Goal: Task Accomplishment & Management: Use online tool/utility

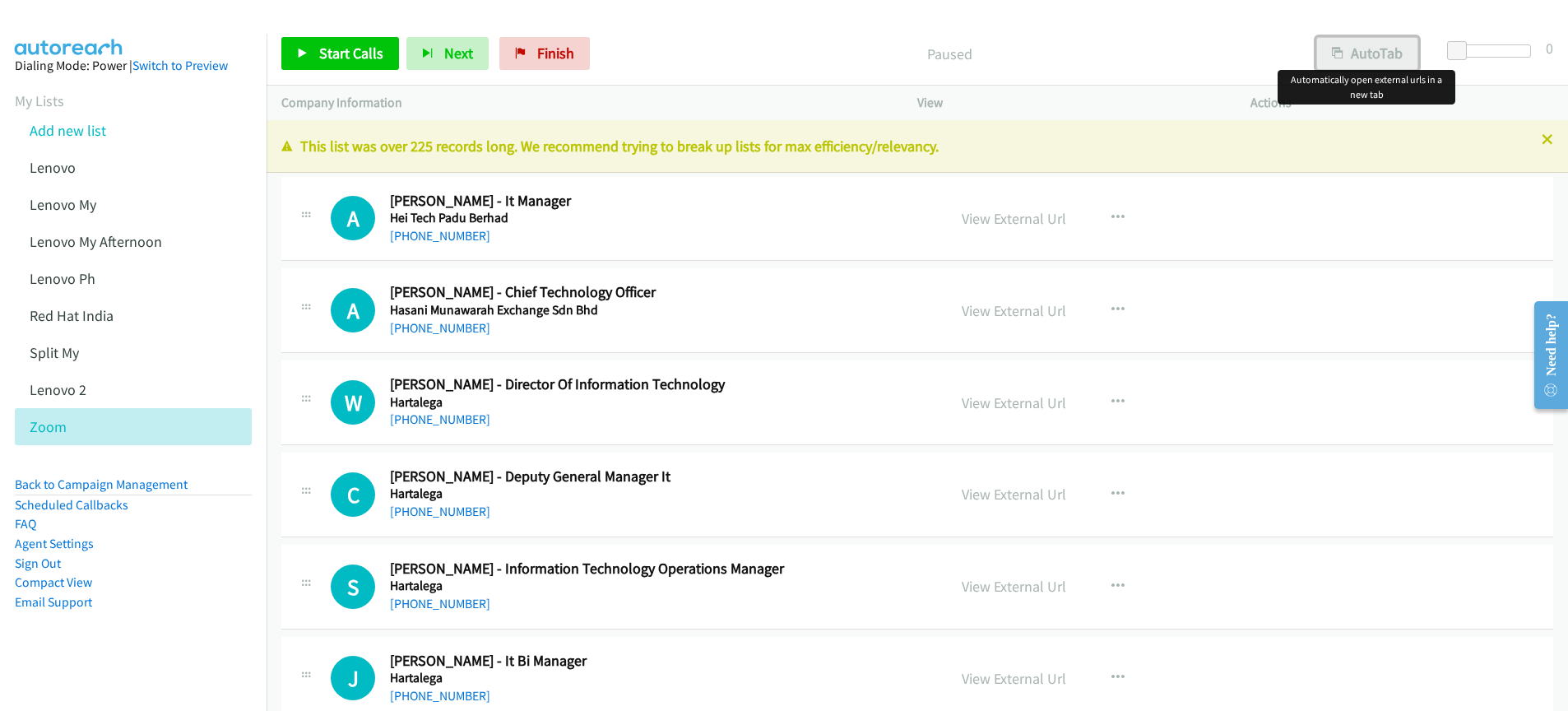
click at [1365, 54] on button "AutoTab" at bounding box center [1367, 53] width 102 height 33
click at [1002, 221] on link "View External Url" at bounding box center [1014, 218] width 105 height 19
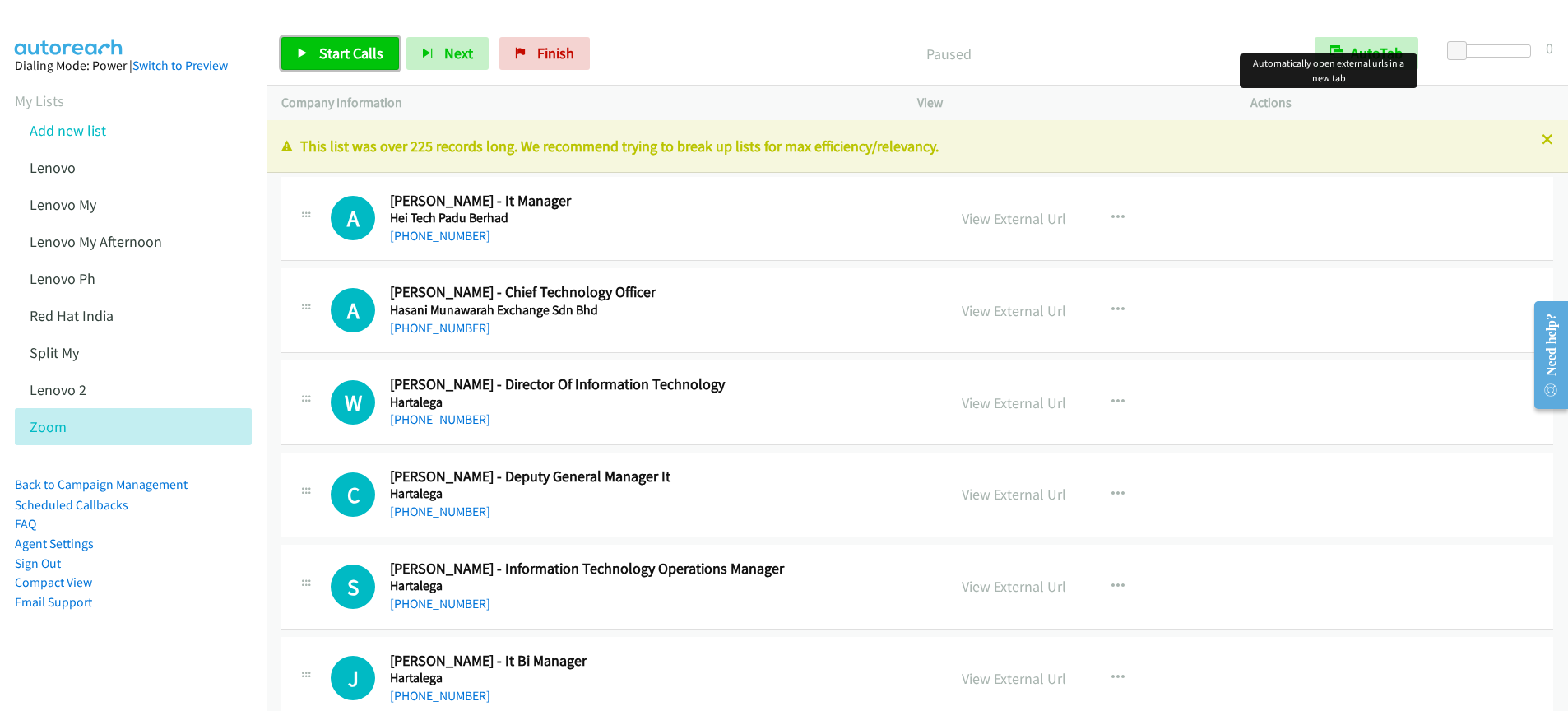
click at [343, 53] on span "Start Calls" at bounding box center [351, 53] width 64 height 19
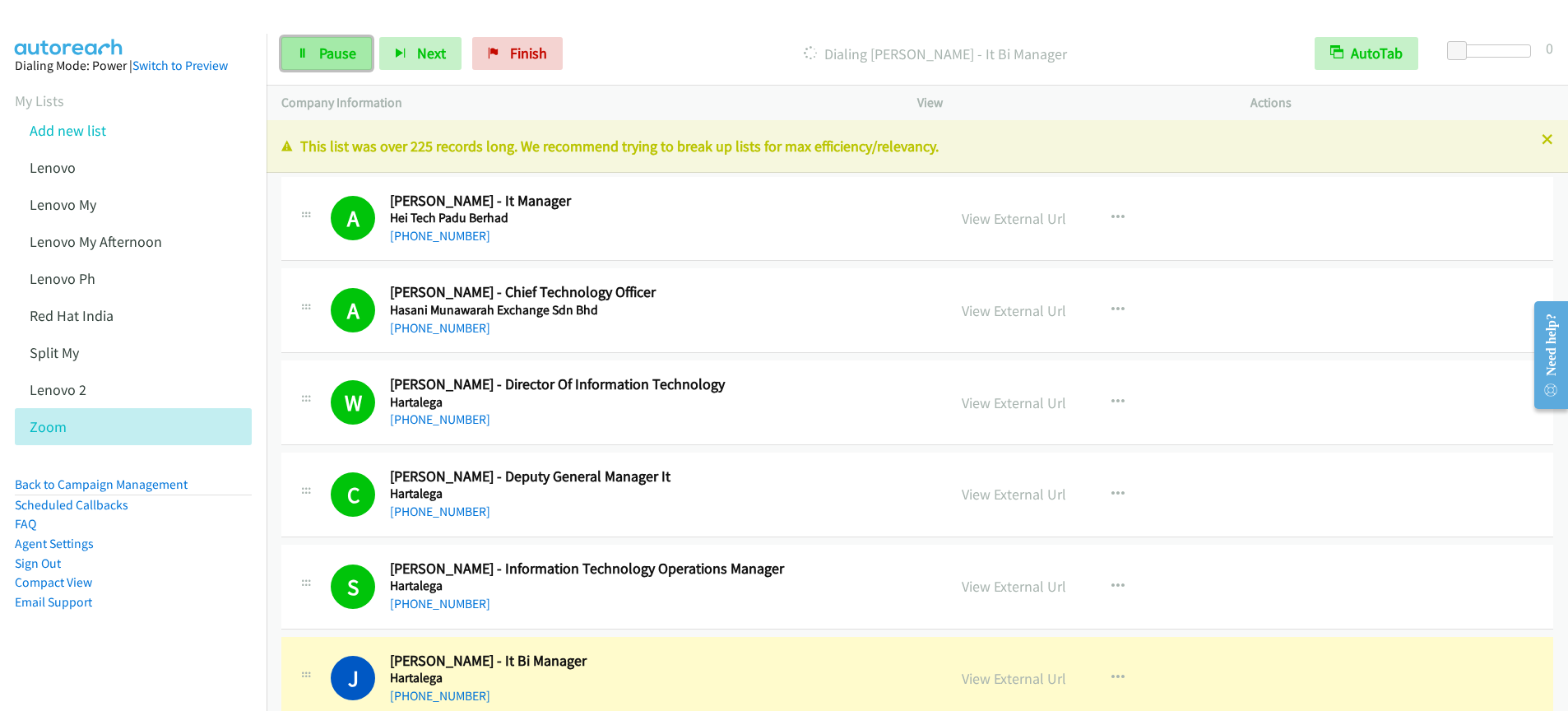
click at [339, 62] on link "Pause" at bounding box center [327, 53] width 91 height 33
click at [820, 491] on h5 "Hartalega" at bounding box center [658, 493] width 536 height 16
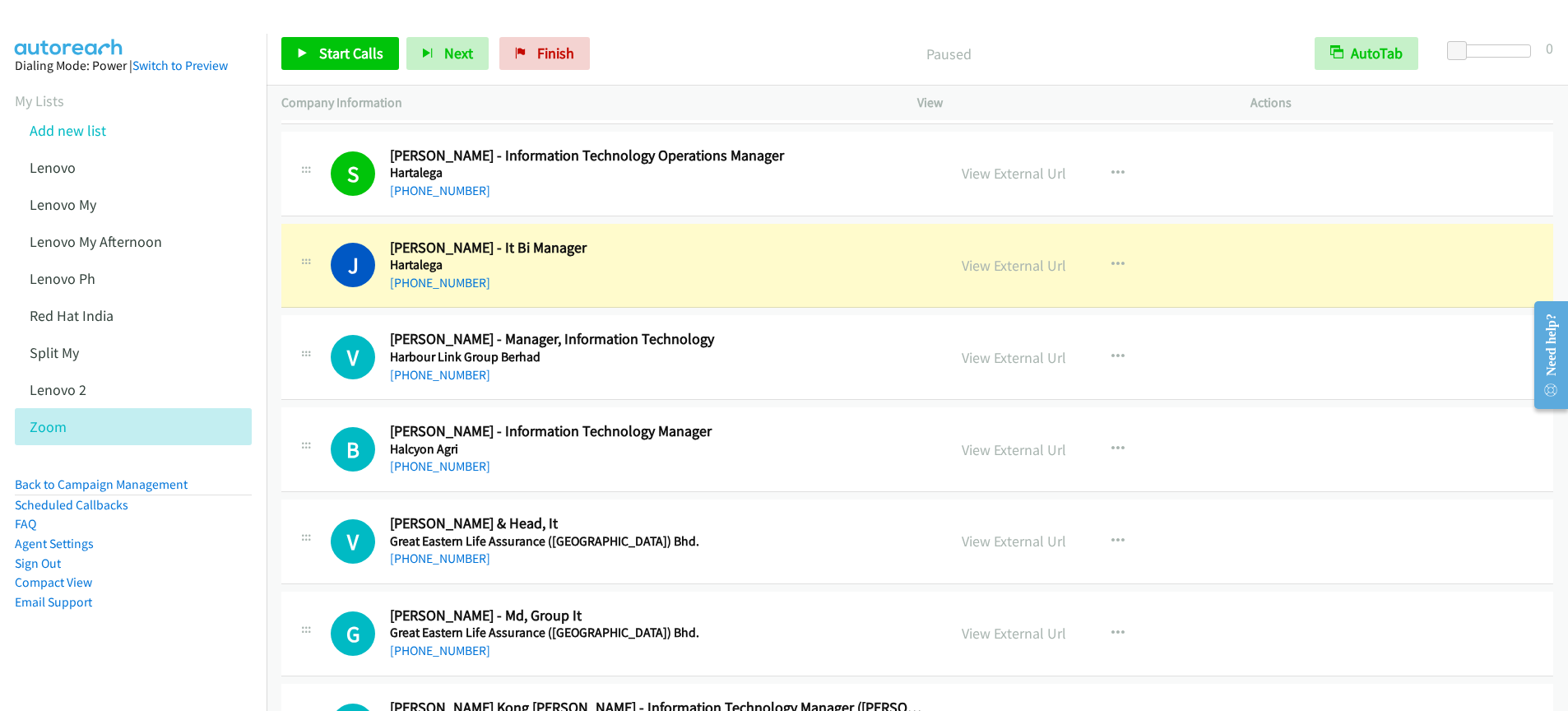
scroll to position [540, 0]
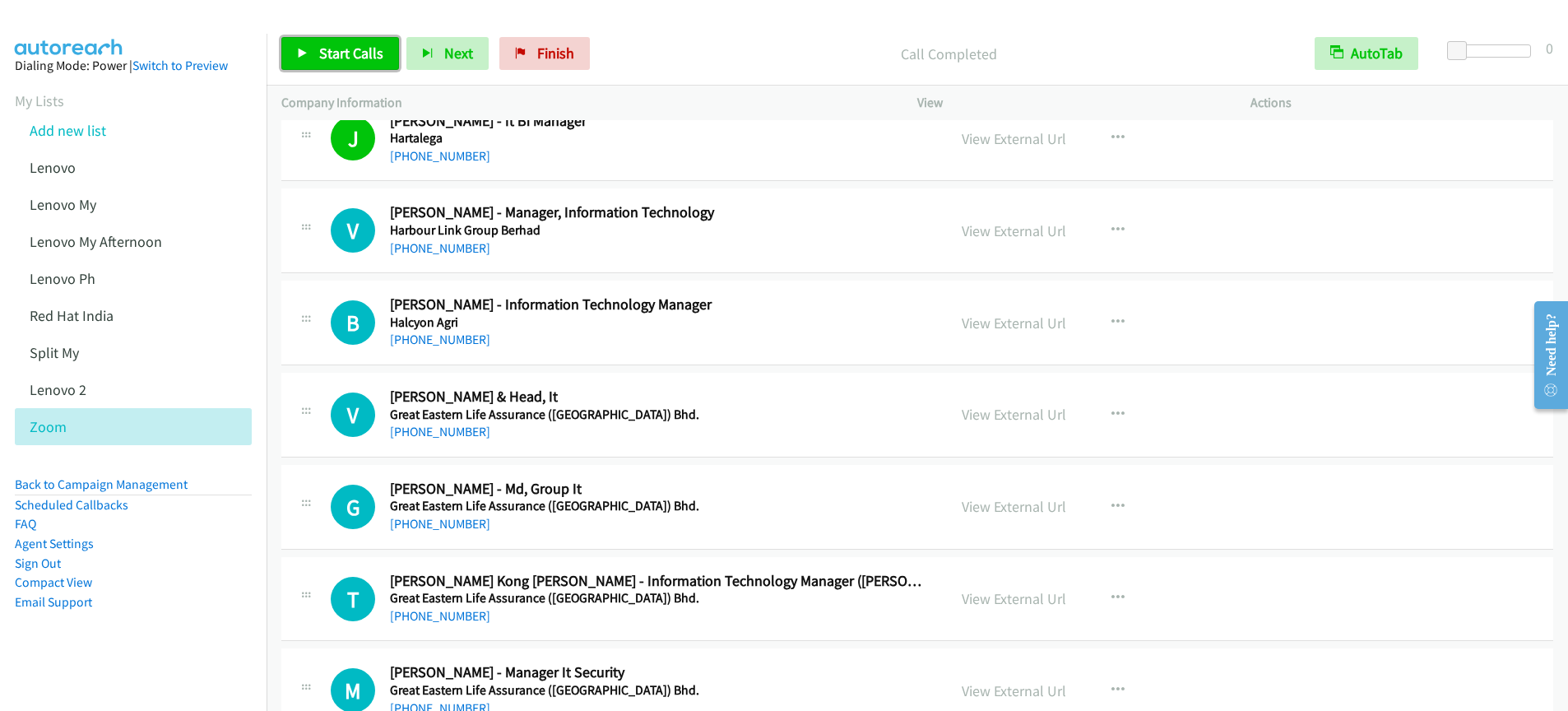
click at [338, 65] on link "Start Calls" at bounding box center [340, 53] width 118 height 33
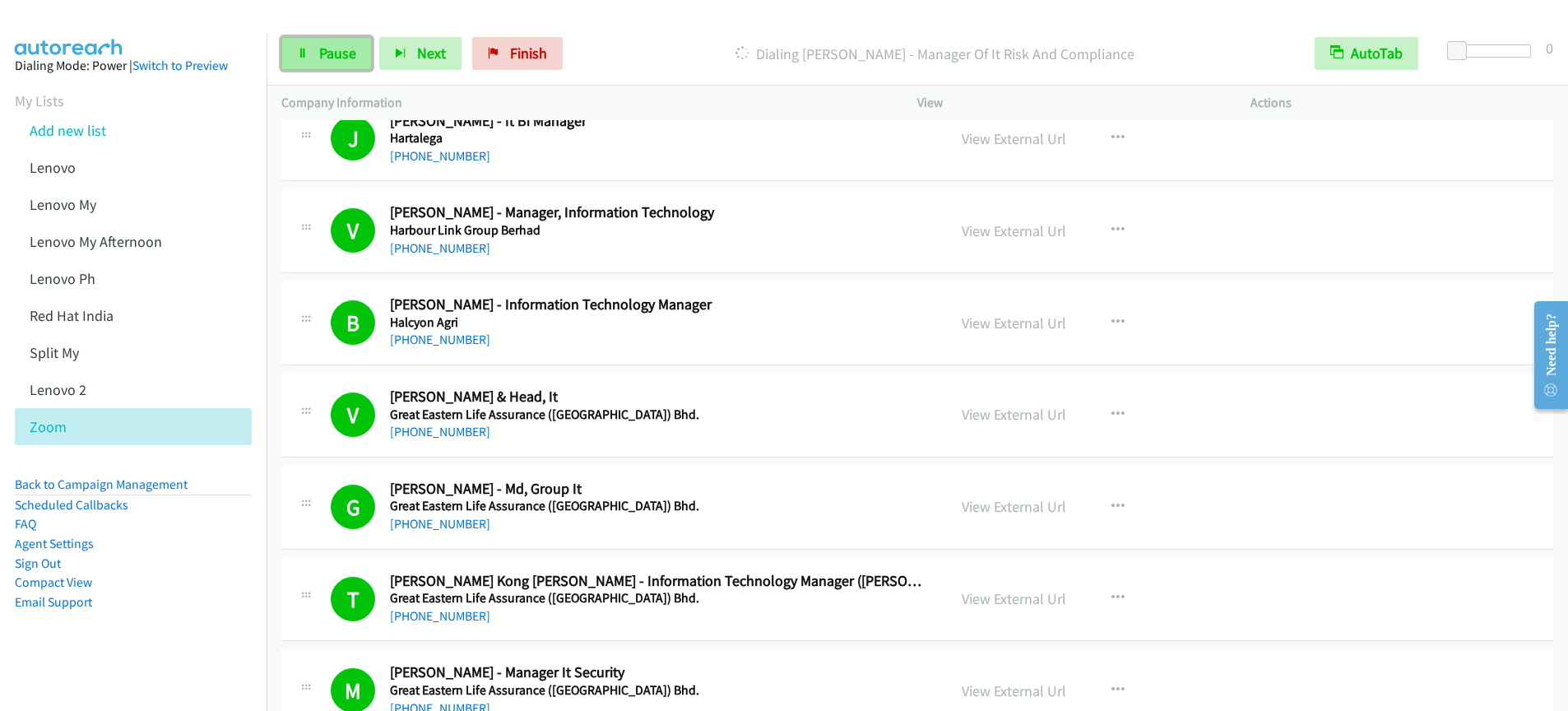
click at [334, 52] on span "Pause" at bounding box center [337, 53] width 37 height 19
click at [336, 45] on span "Start Calls" at bounding box center [351, 53] width 64 height 19
click at [341, 53] on span "Pause" at bounding box center [337, 53] width 37 height 19
click at [327, 65] on link "Start Calls" at bounding box center [340, 53] width 118 height 33
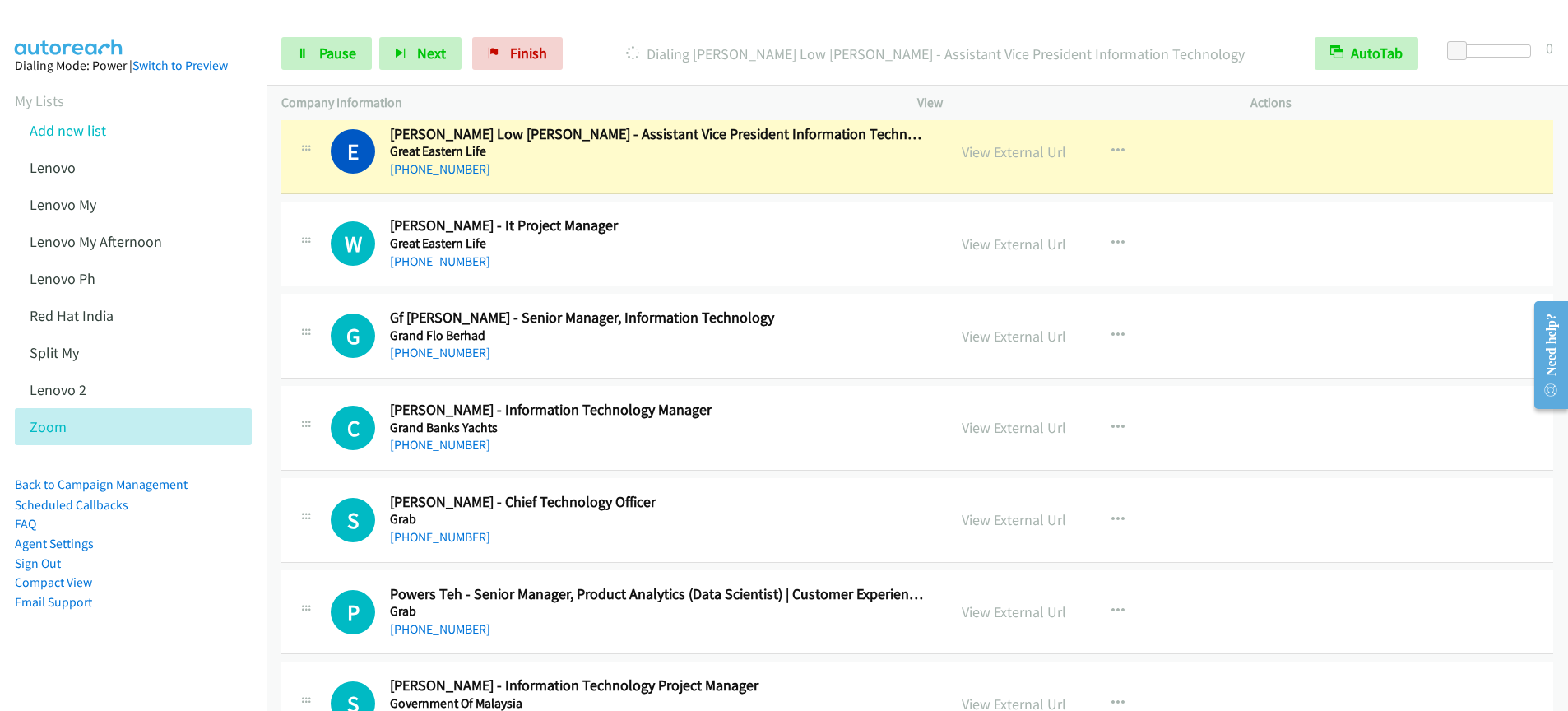
scroll to position [2006, 0]
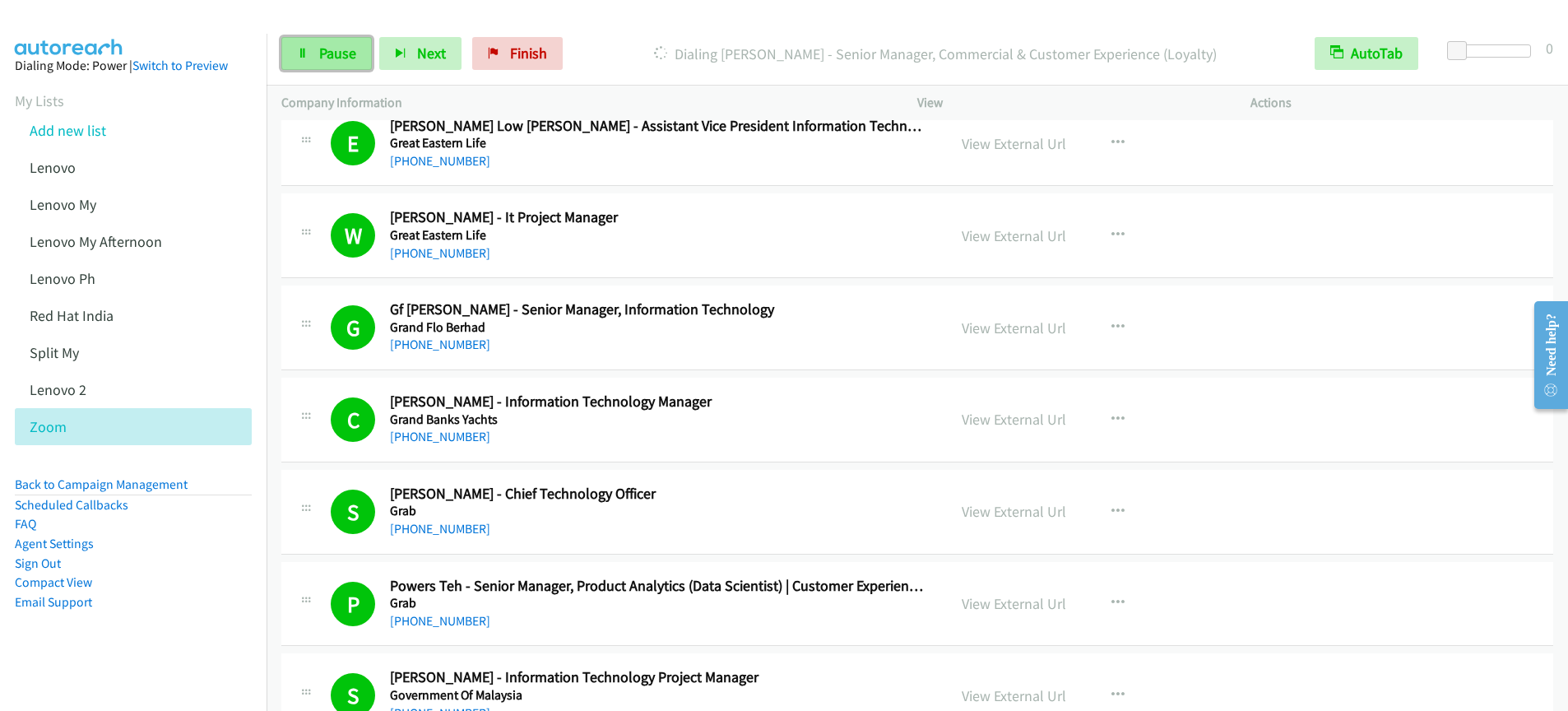
click at [322, 56] on span "Pause" at bounding box center [337, 53] width 37 height 19
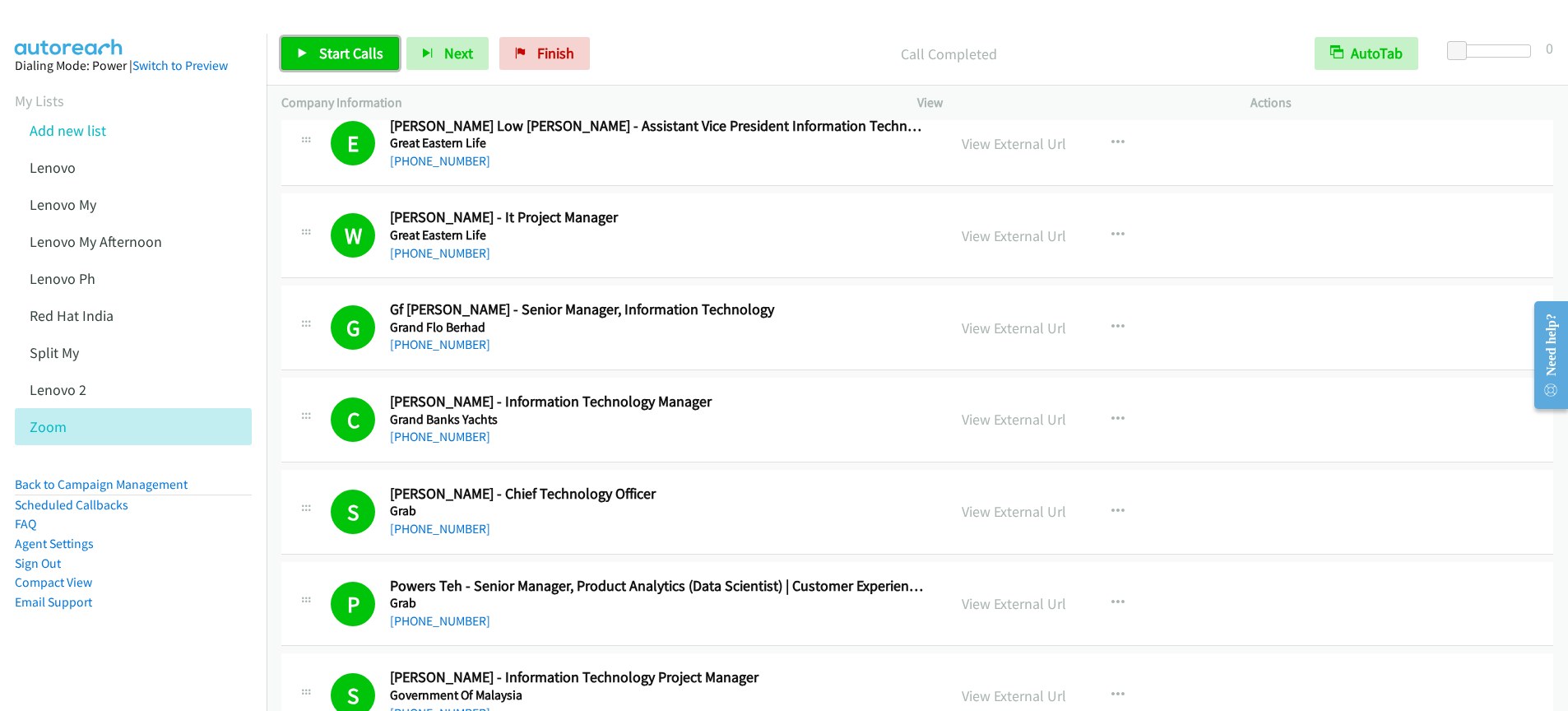
click at [326, 61] on span "Start Calls" at bounding box center [351, 53] width 64 height 19
click at [336, 51] on span "Pause" at bounding box center [337, 53] width 37 height 19
click at [336, 61] on span "Start Calls" at bounding box center [351, 53] width 64 height 19
click at [352, 63] on link "Pause" at bounding box center [327, 53] width 91 height 33
click at [335, 58] on span "Start Calls" at bounding box center [351, 53] width 64 height 19
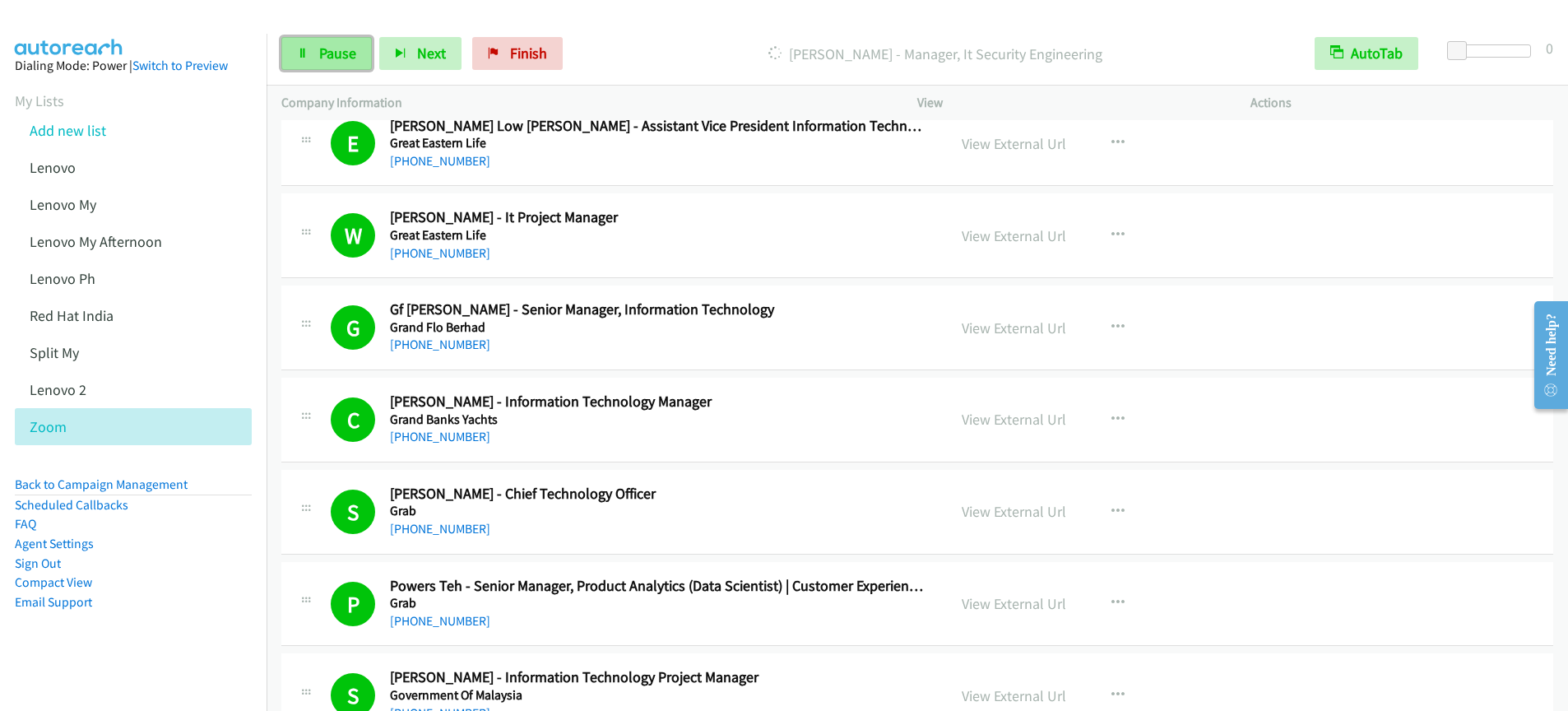
click at [332, 61] on span "Pause" at bounding box center [337, 53] width 37 height 19
click at [325, 67] on link "Start Calls" at bounding box center [340, 53] width 118 height 33
click at [326, 52] on span "Pause" at bounding box center [337, 53] width 37 height 19
click at [357, 58] on span "Start Calls" at bounding box center [351, 53] width 64 height 19
click at [327, 60] on span "Pause" at bounding box center [337, 53] width 37 height 19
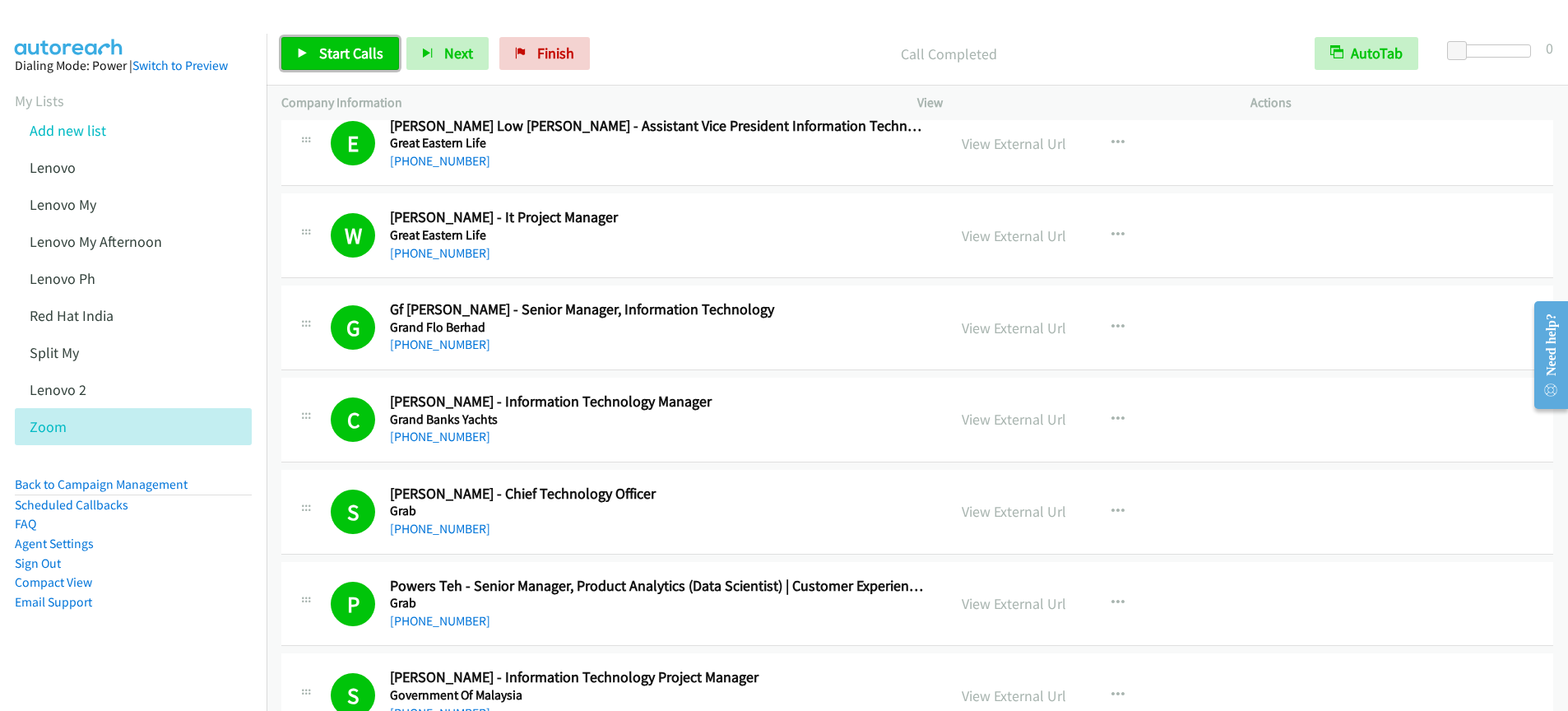
click at [301, 59] on icon at bounding box center [303, 54] width 11 height 11
click at [303, 51] on icon at bounding box center [303, 54] width 11 height 11
click at [336, 60] on span "Start Calls" at bounding box center [351, 53] width 64 height 19
click at [340, 59] on span "Pause" at bounding box center [337, 53] width 37 height 19
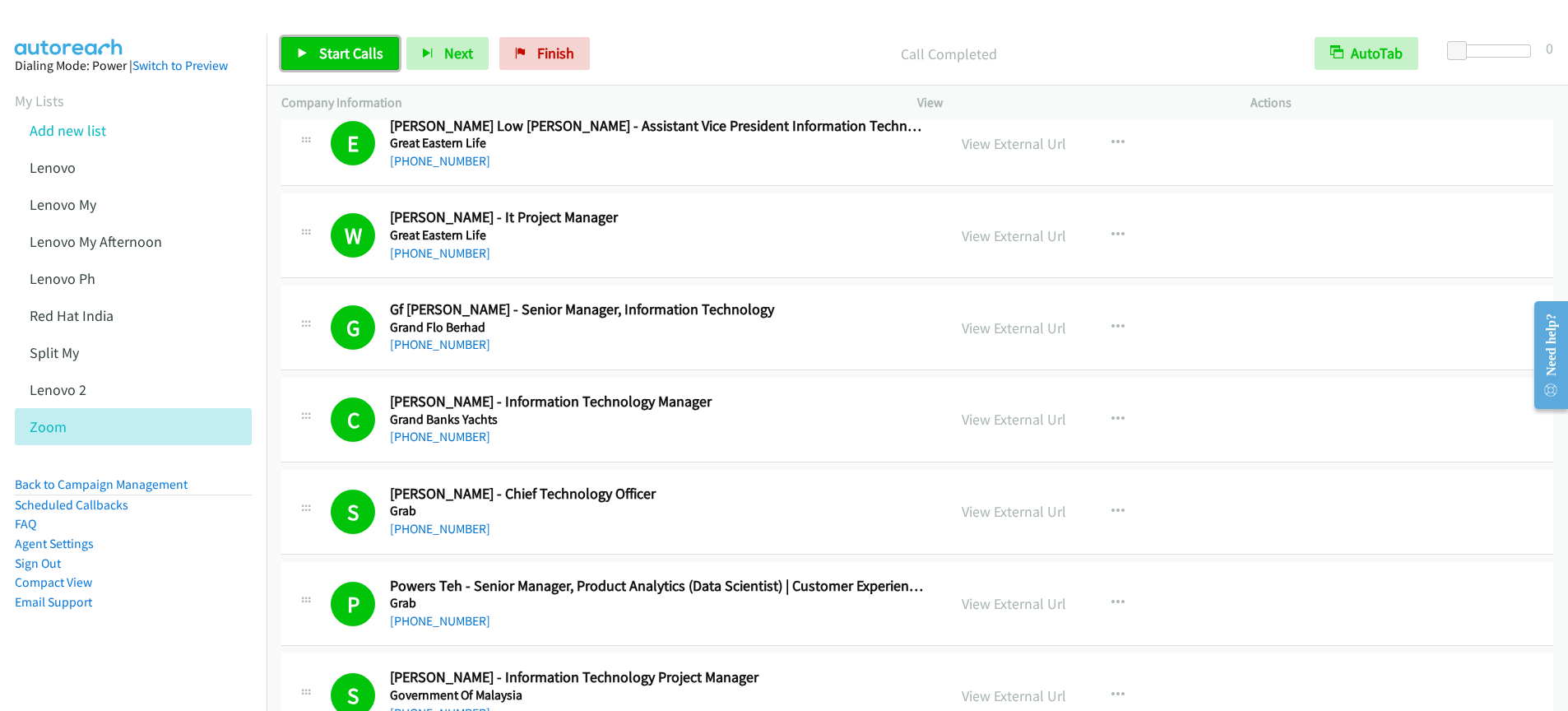
click at [326, 55] on span "Start Calls" at bounding box center [351, 53] width 64 height 19
click at [316, 56] on link "Pause" at bounding box center [327, 53] width 91 height 33
click at [323, 62] on link "Start Calls" at bounding box center [340, 53] width 118 height 33
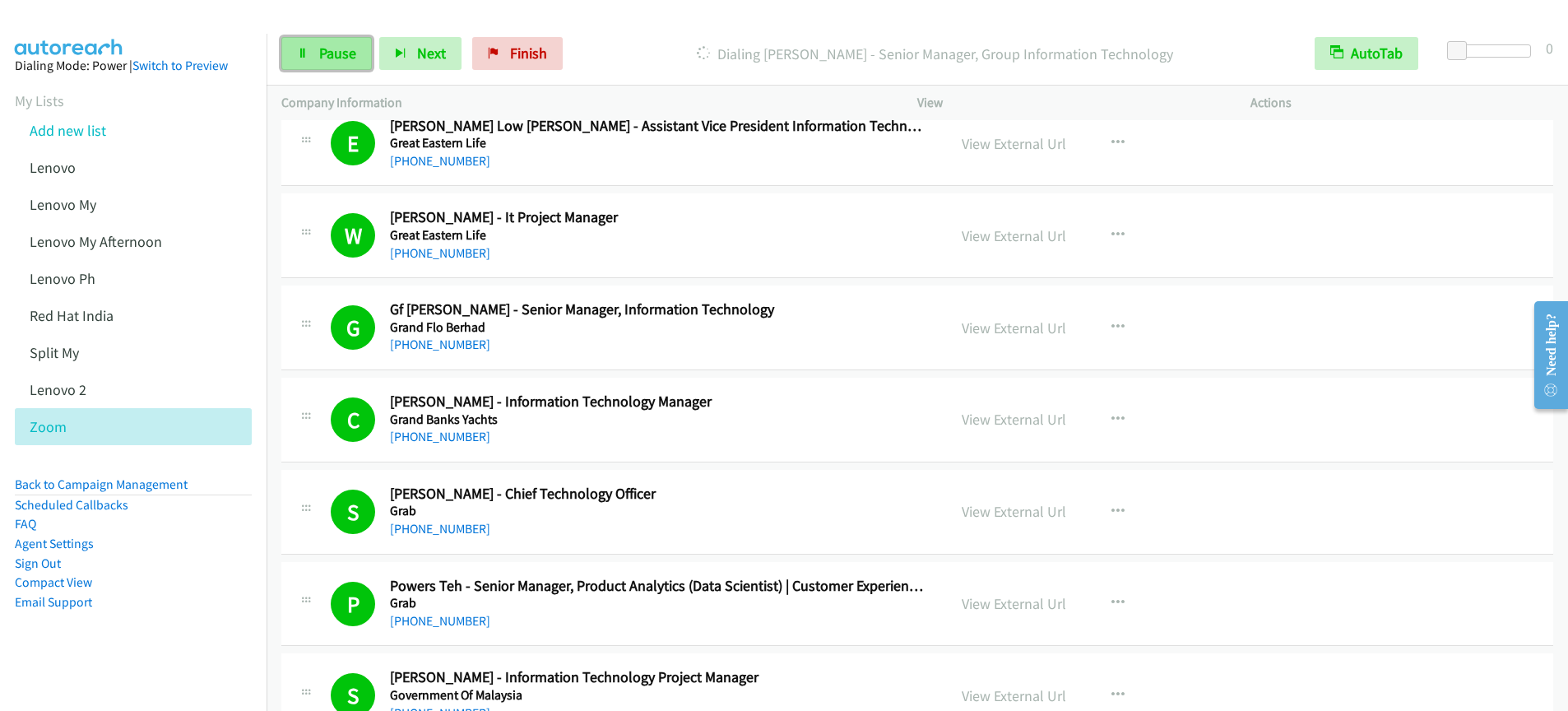
drag, startPoint x: 328, startPoint y: 59, endPoint x: 336, endPoint y: 60, distance: 8.1
click at [328, 59] on span "Pause" at bounding box center [337, 53] width 37 height 19
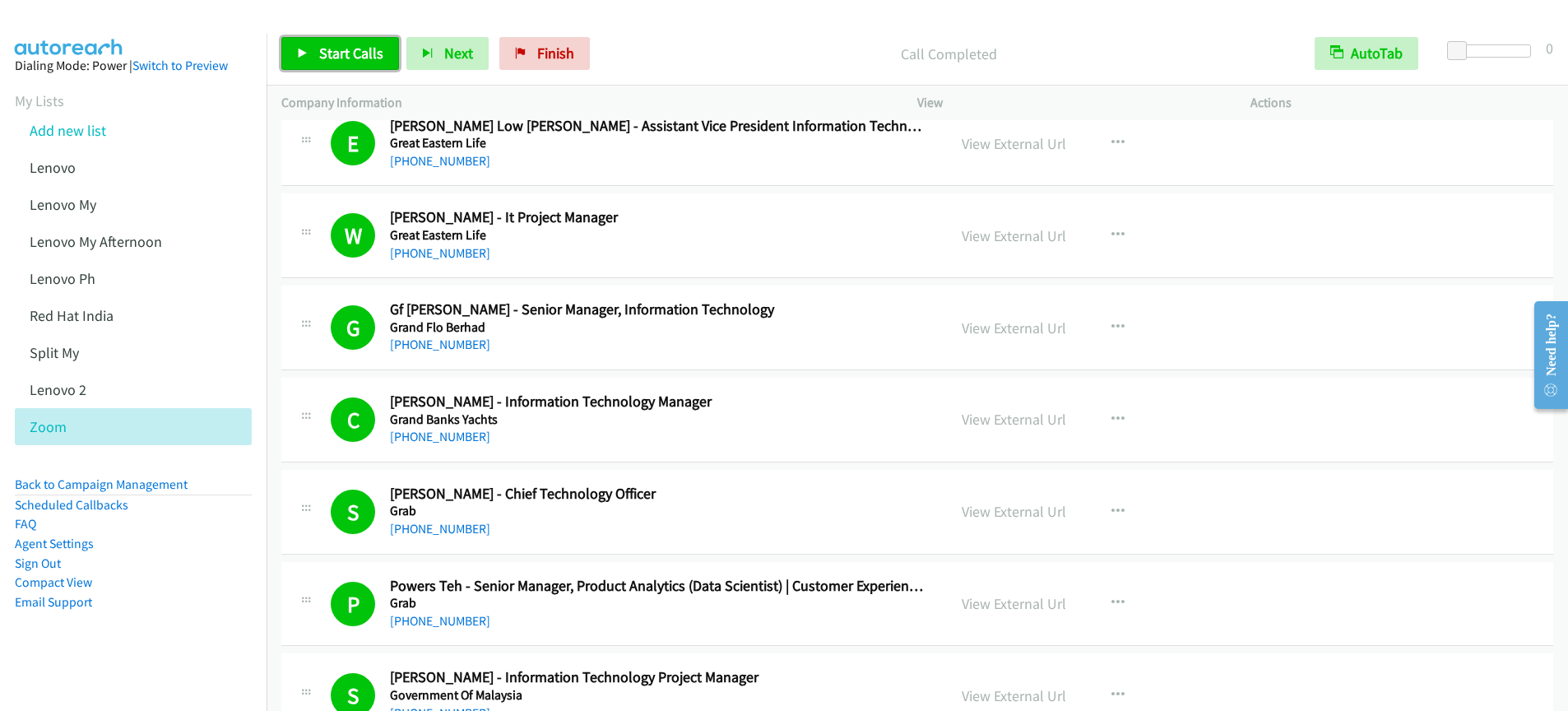
click at [343, 67] on link "Start Calls" at bounding box center [340, 53] width 118 height 33
click at [347, 59] on span "Start Calls" at bounding box center [351, 53] width 64 height 19
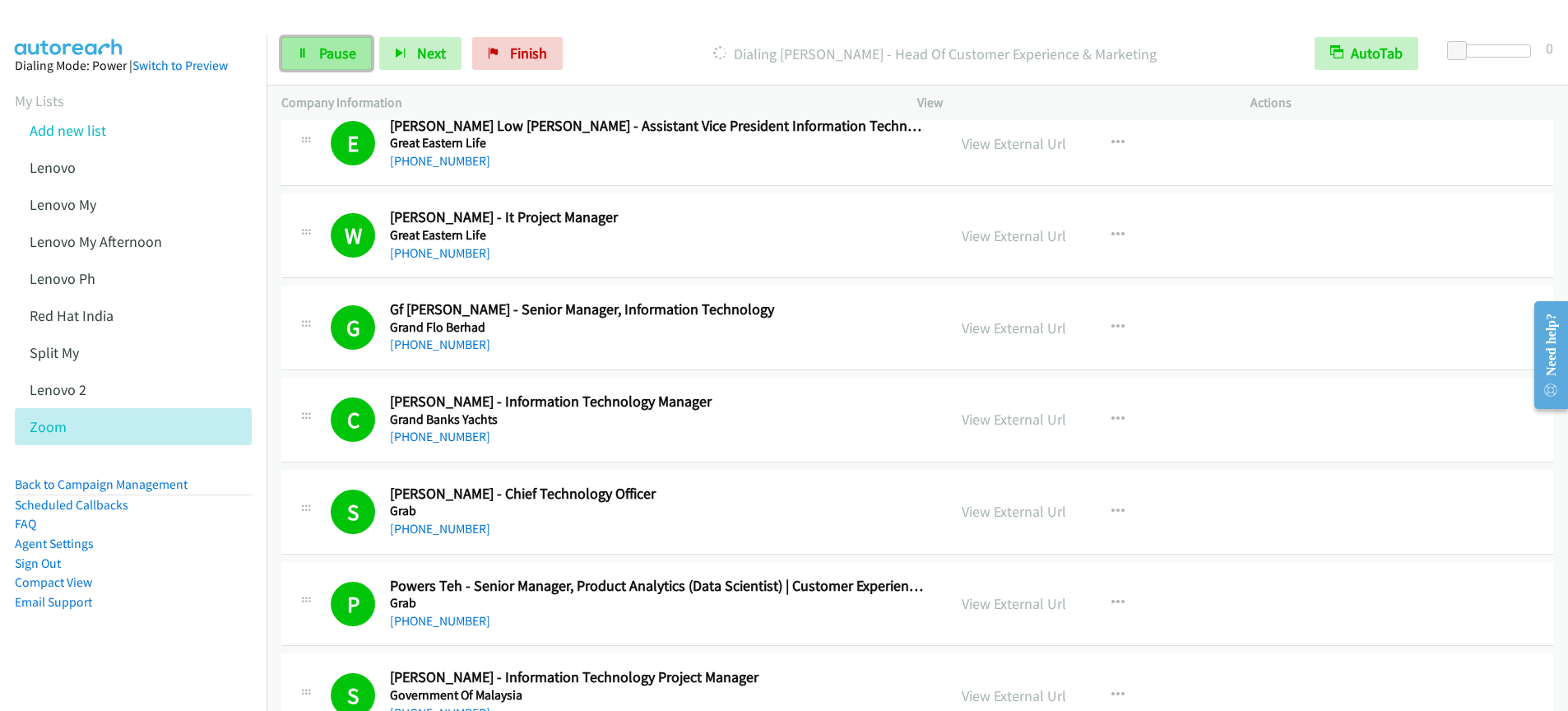
click at [351, 55] on span "Pause" at bounding box center [337, 53] width 37 height 19
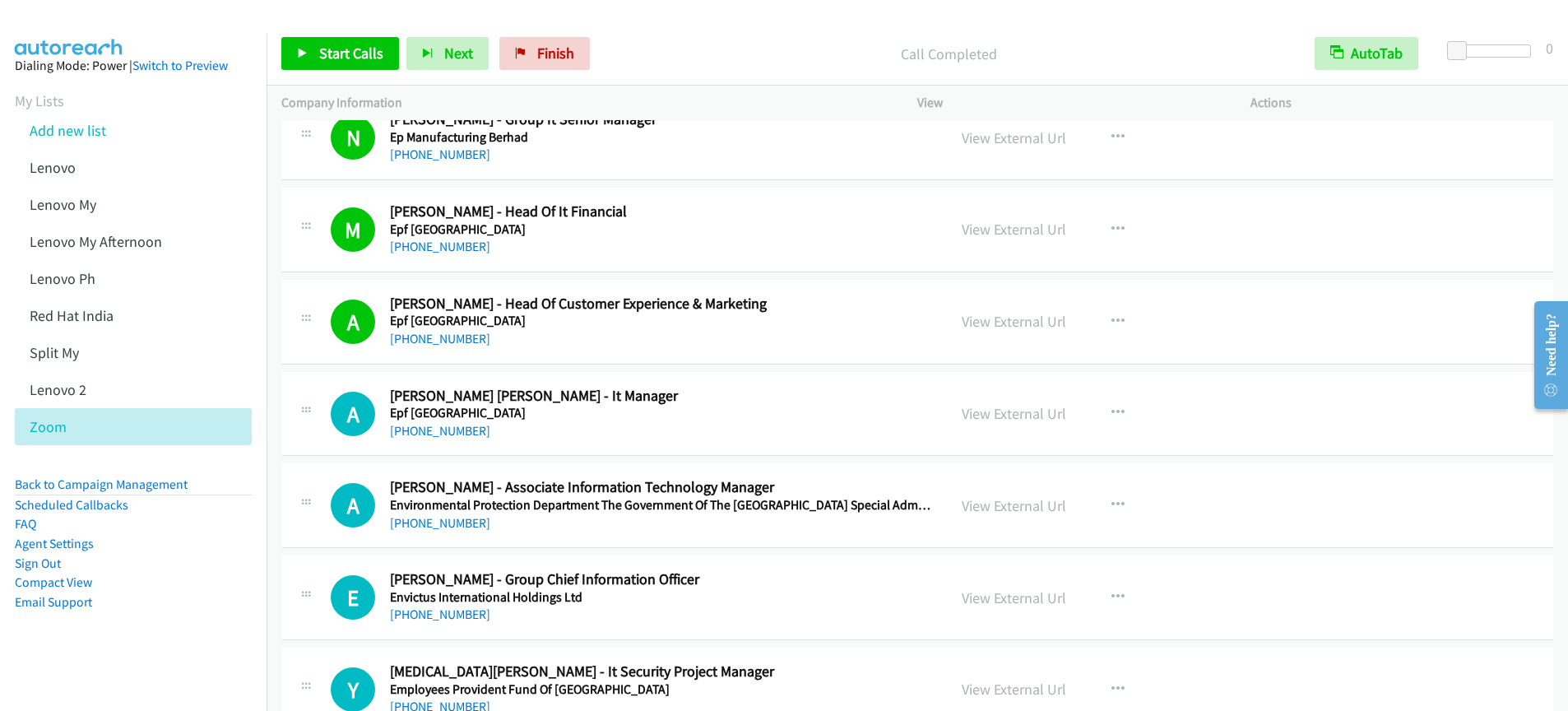
scroll to position [6614, 0]
click at [329, 67] on link "Start Calls" at bounding box center [340, 53] width 118 height 33
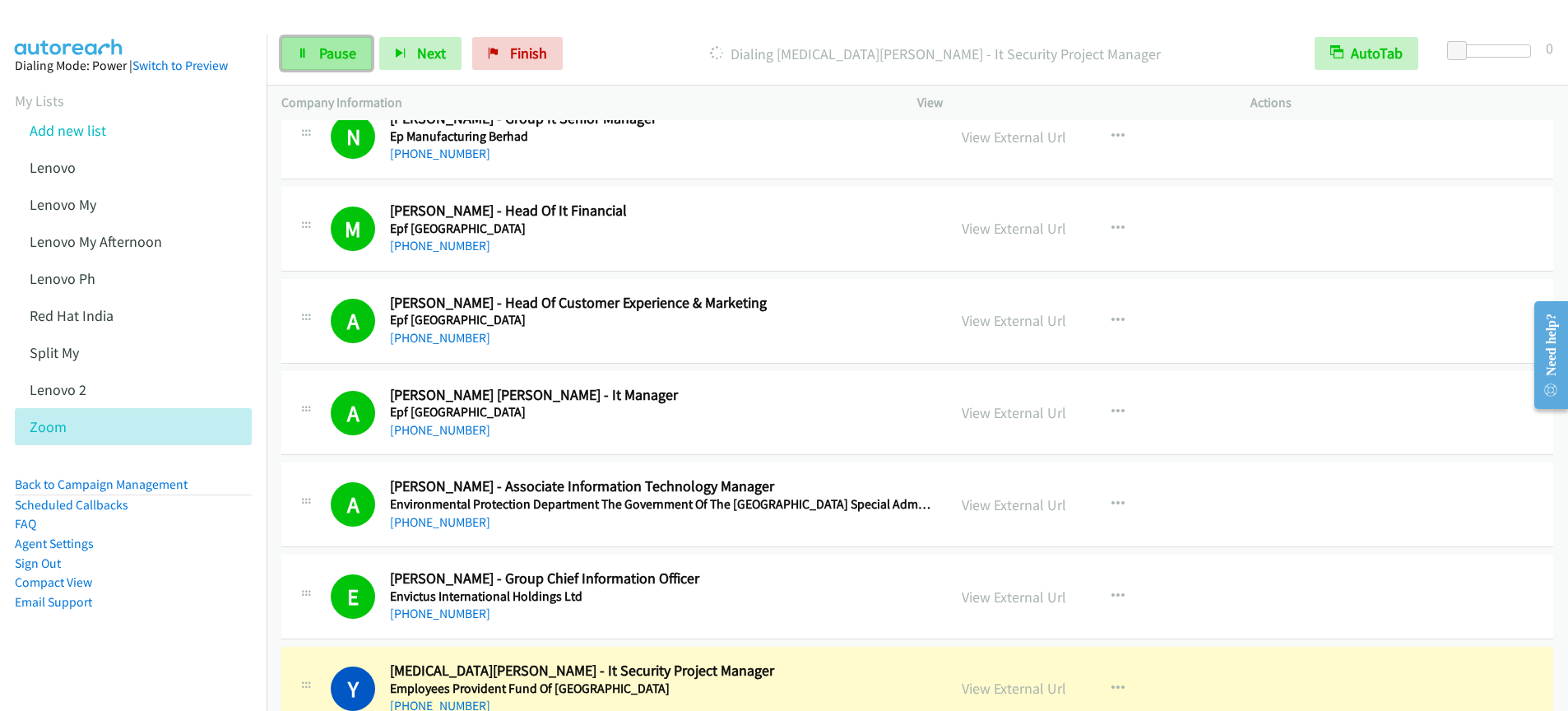
click at [311, 55] on link "Pause" at bounding box center [327, 53] width 91 height 33
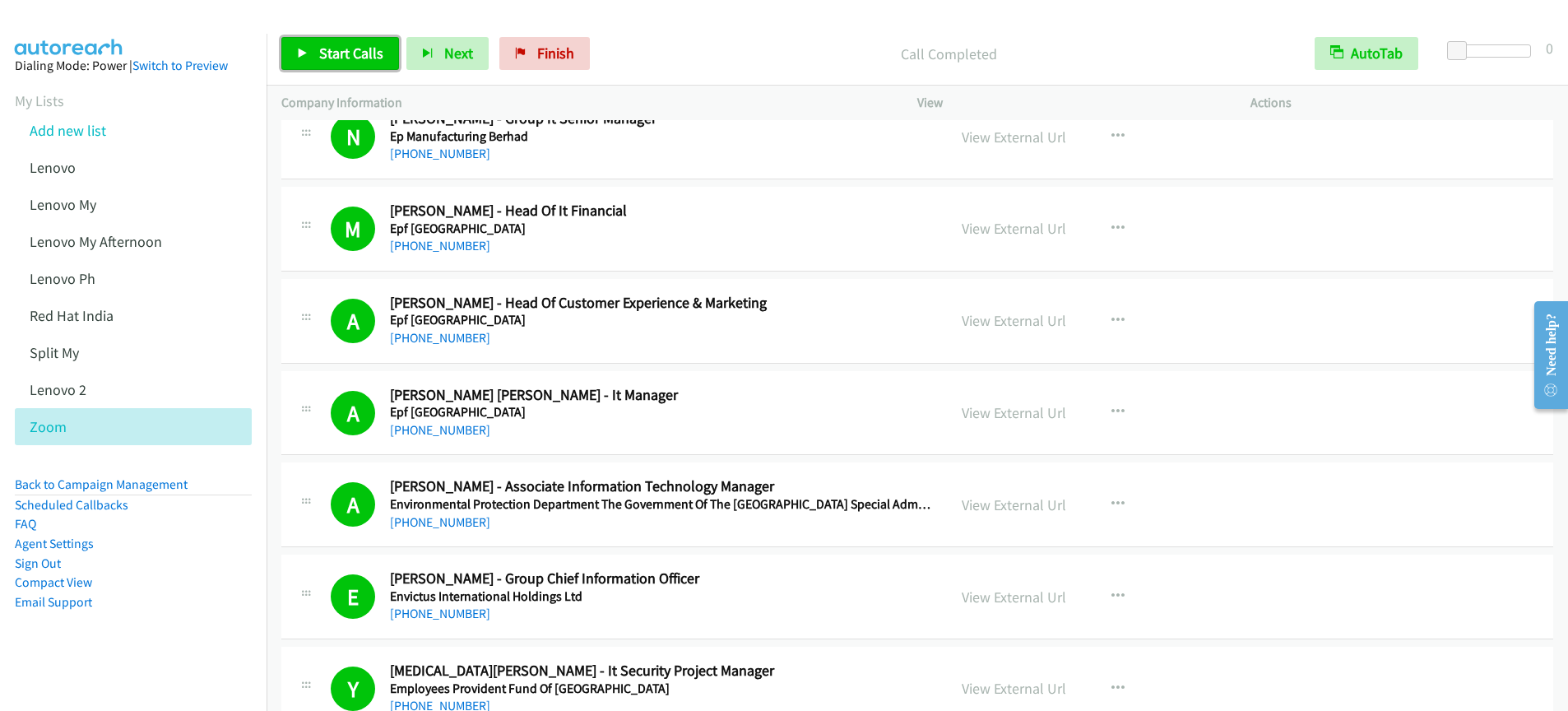
click at [346, 47] on span "Start Calls" at bounding box center [351, 53] width 64 height 19
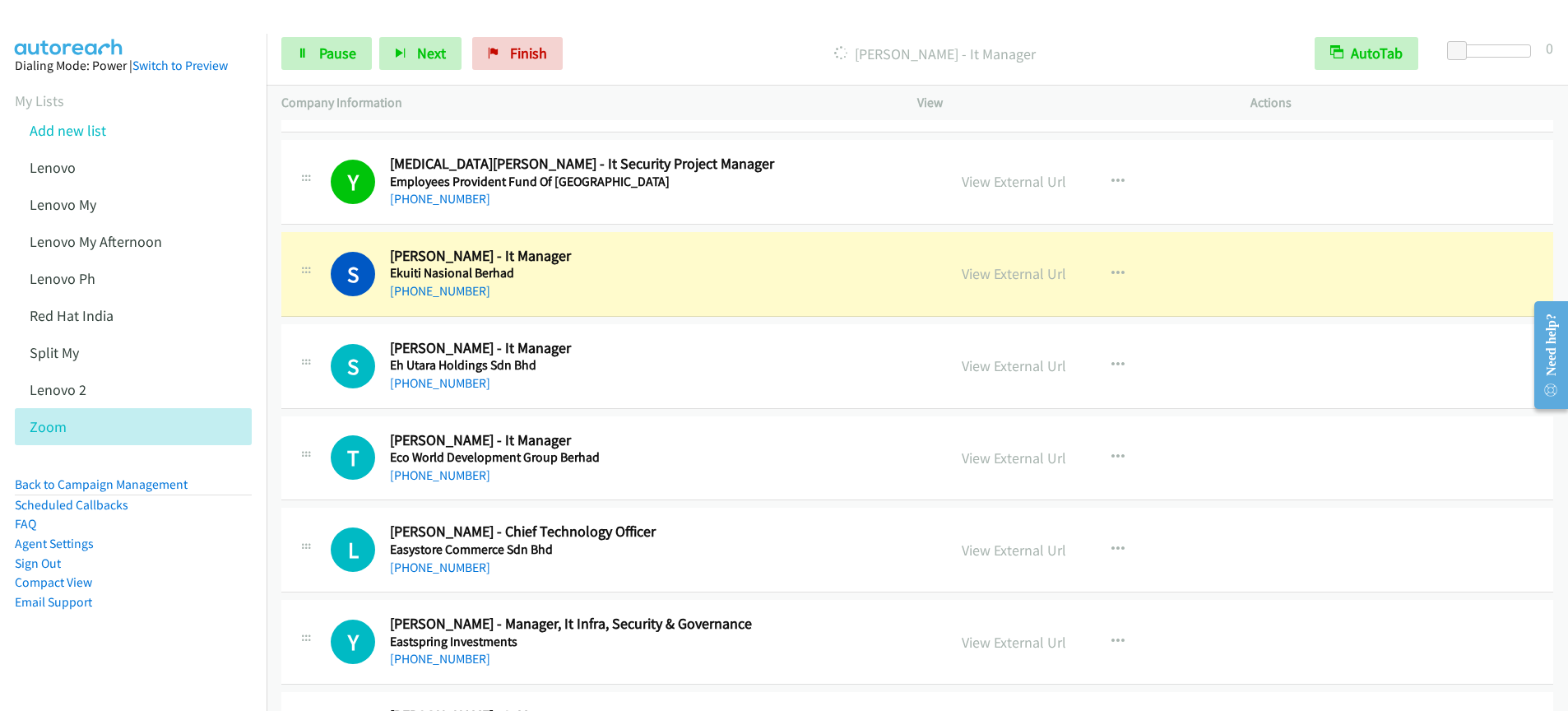
scroll to position [7149, 0]
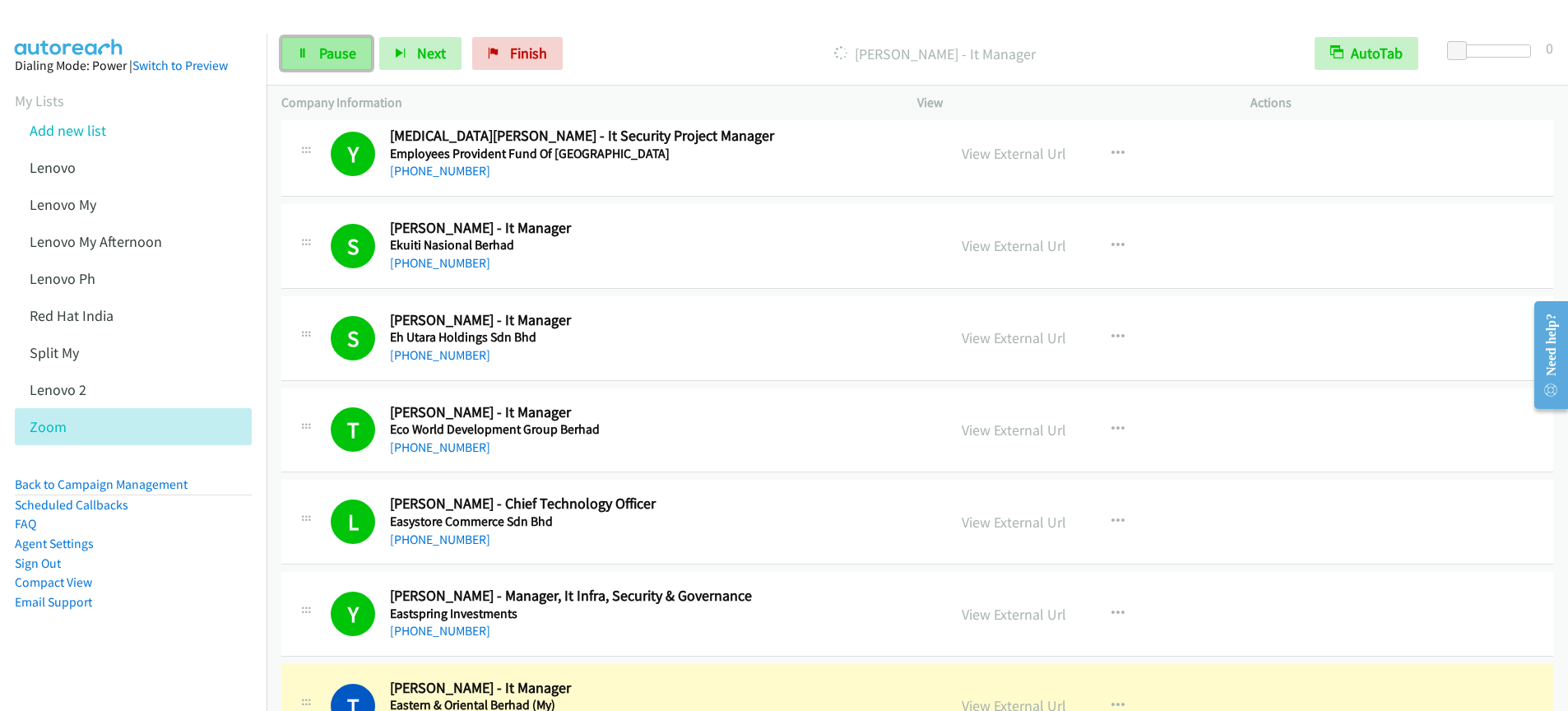
click at [312, 54] on link "Pause" at bounding box center [327, 53] width 91 height 33
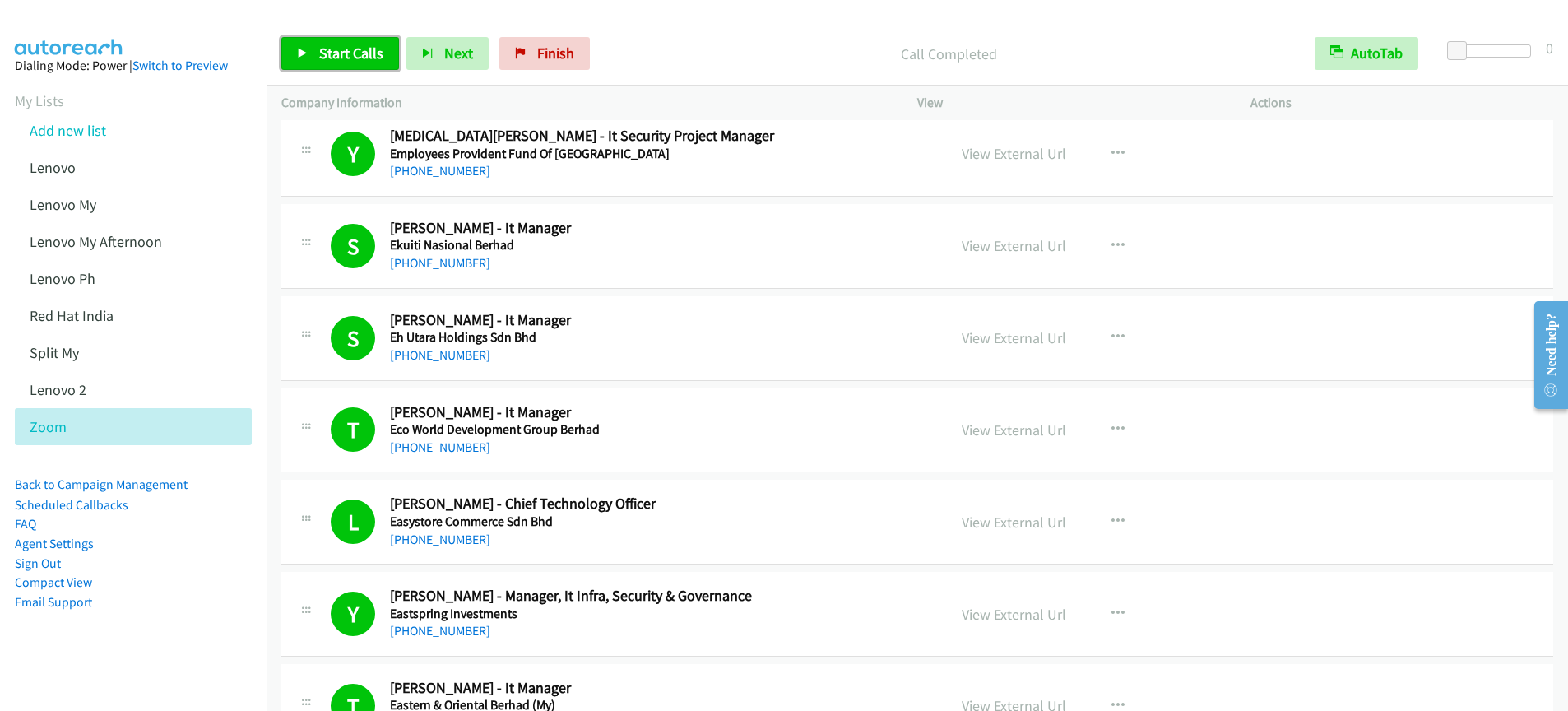
click at [362, 60] on span "Start Calls" at bounding box center [351, 53] width 64 height 19
click at [329, 56] on span "Pause" at bounding box center [337, 53] width 37 height 19
click at [332, 66] on link "Start Calls" at bounding box center [340, 53] width 118 height 33
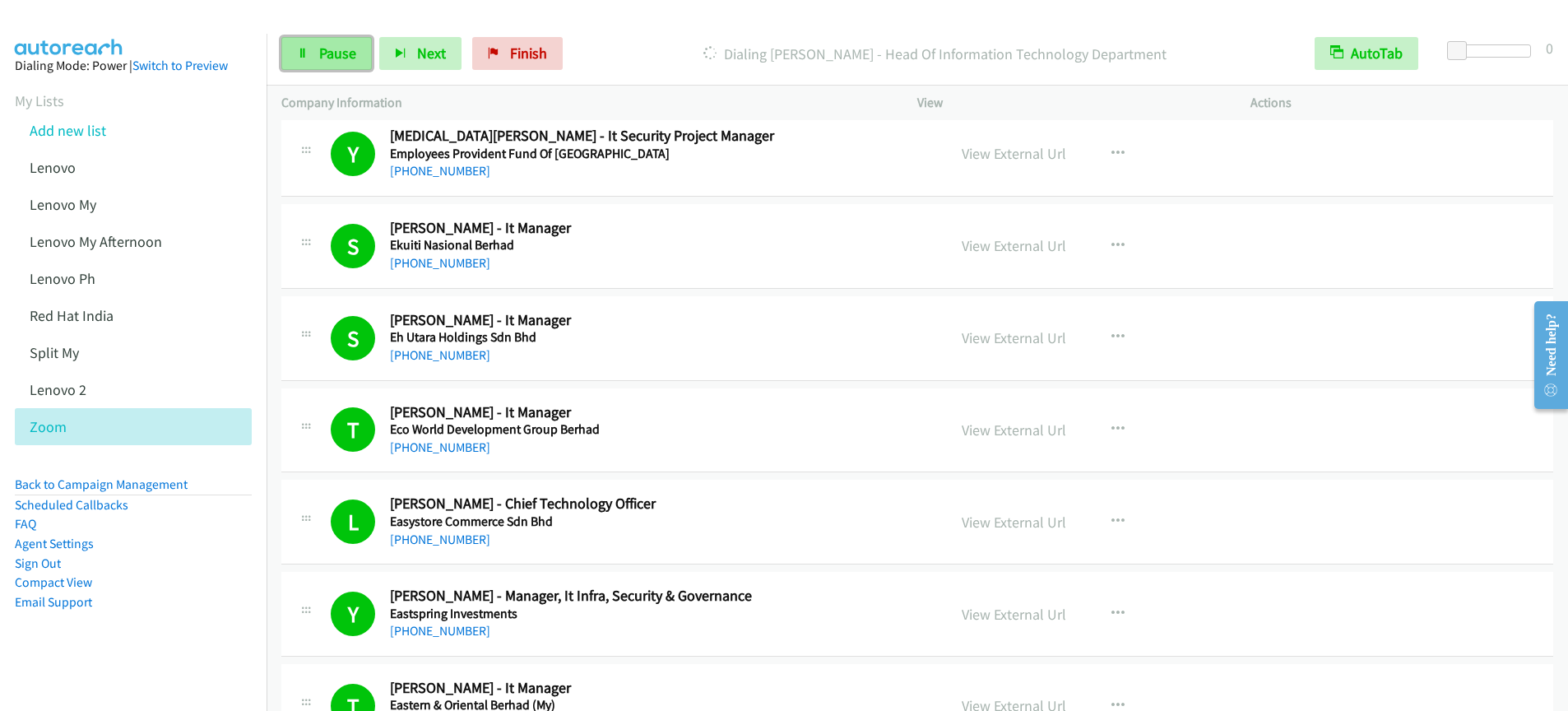
click at [335, 60] on span "Pause" at bounding box center [337, 53] width 37 height 19
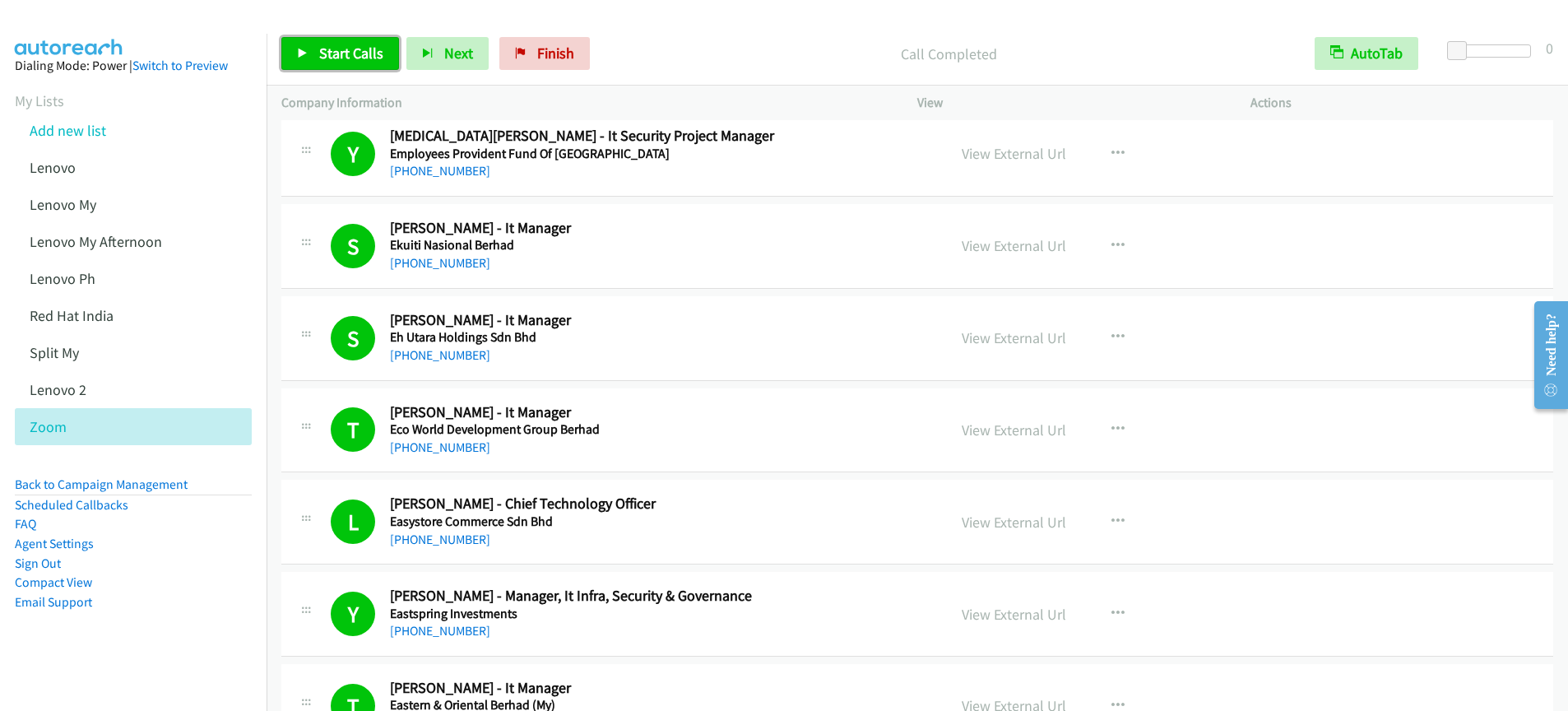
click at [348, 45] on span "Start Calls" at bounding box center [351, 53] width 64 height 19
click at [329, 55] on span "Pause" at bounding box center [337, 53] width 37 height 19
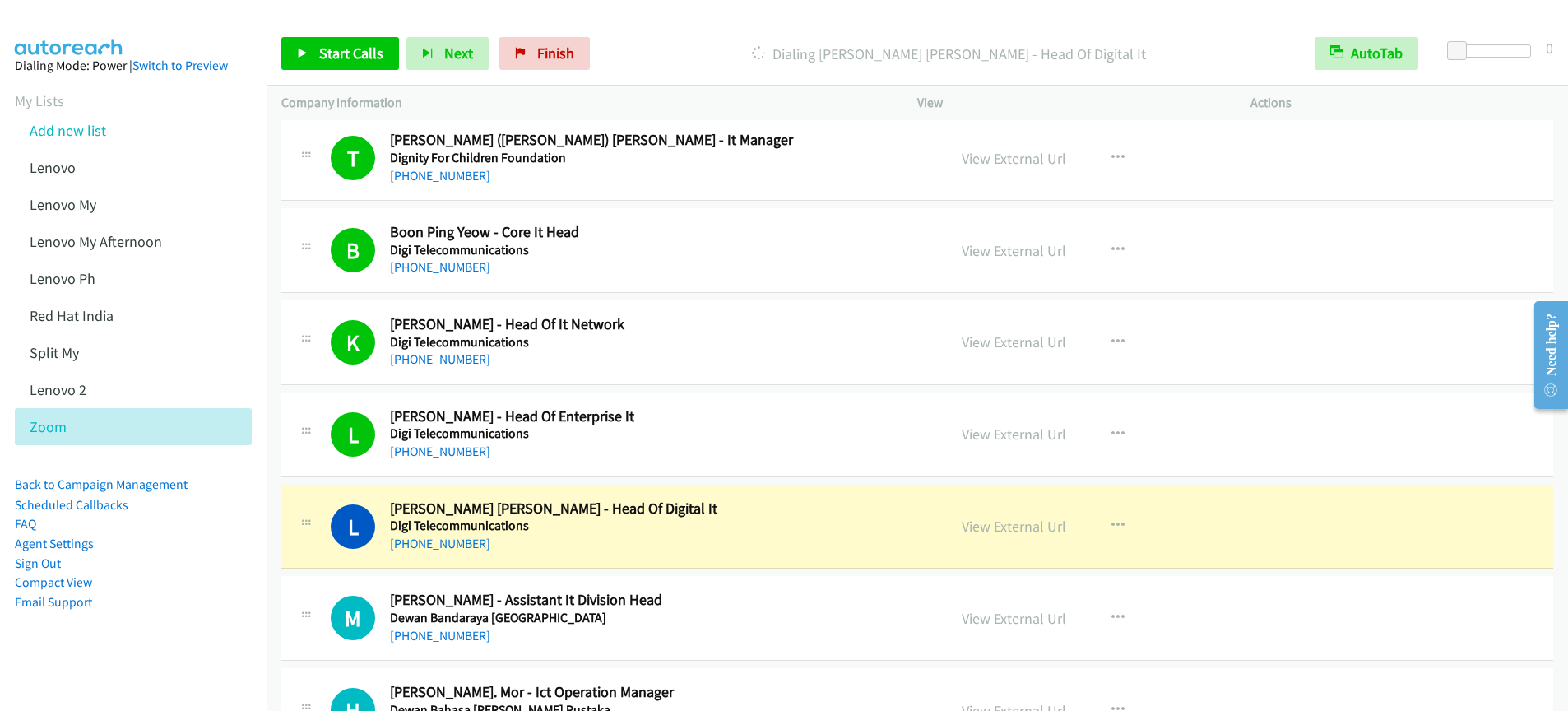
scroll to position [8001, 0]
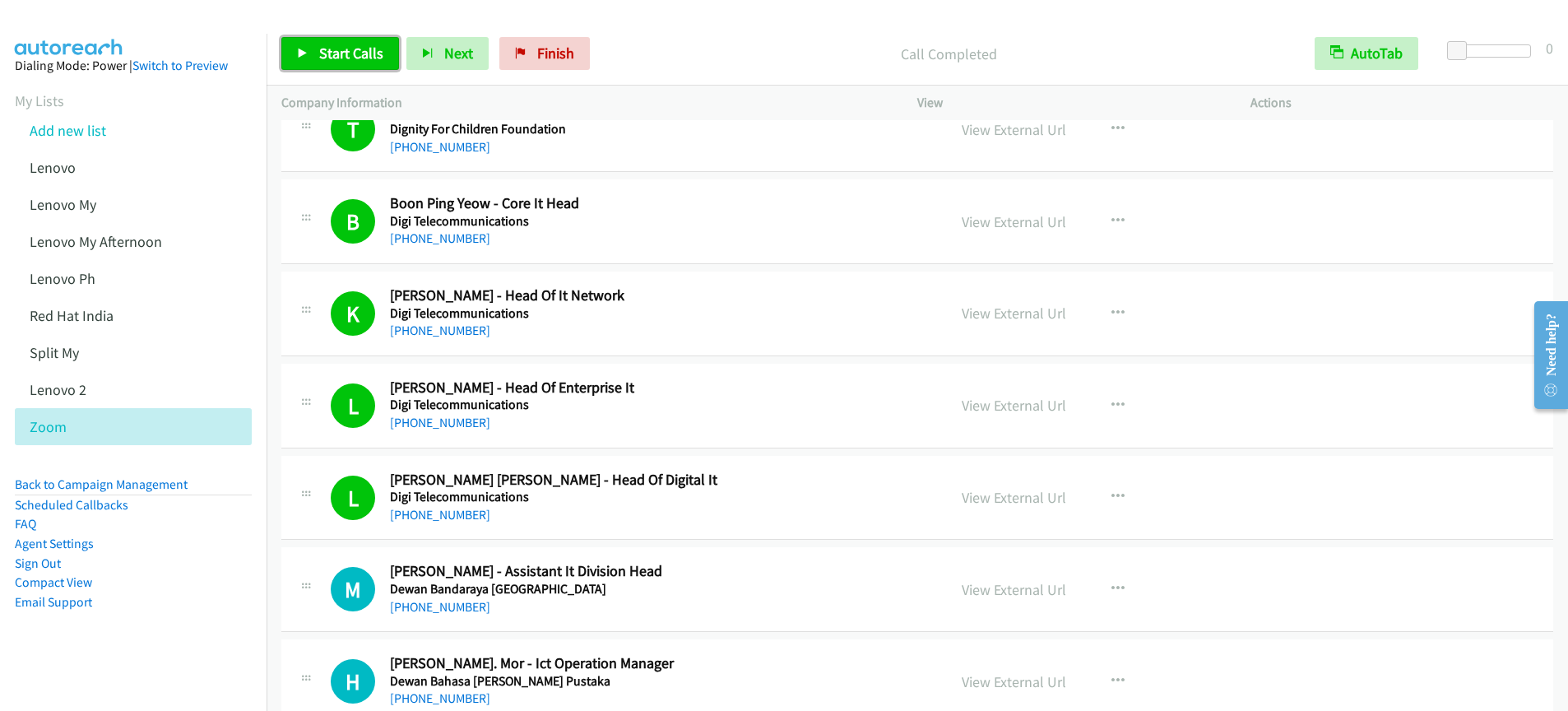
click at [339, 59] on span "Start Calls" at bounding box center [351, 53] width 64 height 19
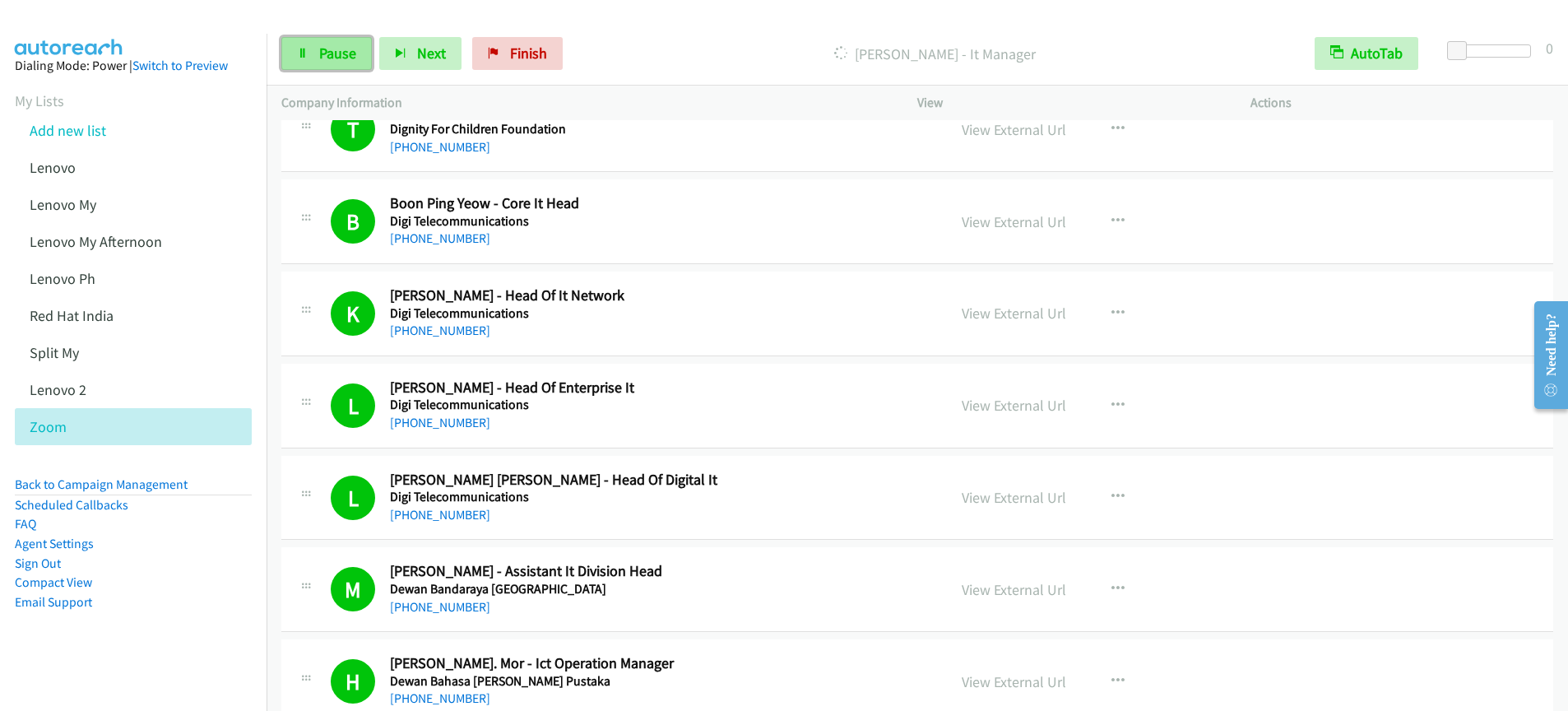
click at [336, 54] on span "Pause" at bounding box center [337, 53] width 37 height 19
click at [335, 58] on span "Start Calls" at bounding box center [351, 53] width 64 height 19
click at [336, 57] on span "Pause" at bounding box center [337, 53] width 37 height 19
click at [352, 60] on span "Start Calls" at bounding box center [351, 53] width 64 height 19
click at [358, 58] on link "Pause" at bounding box center [327, 53] width 91 height 33
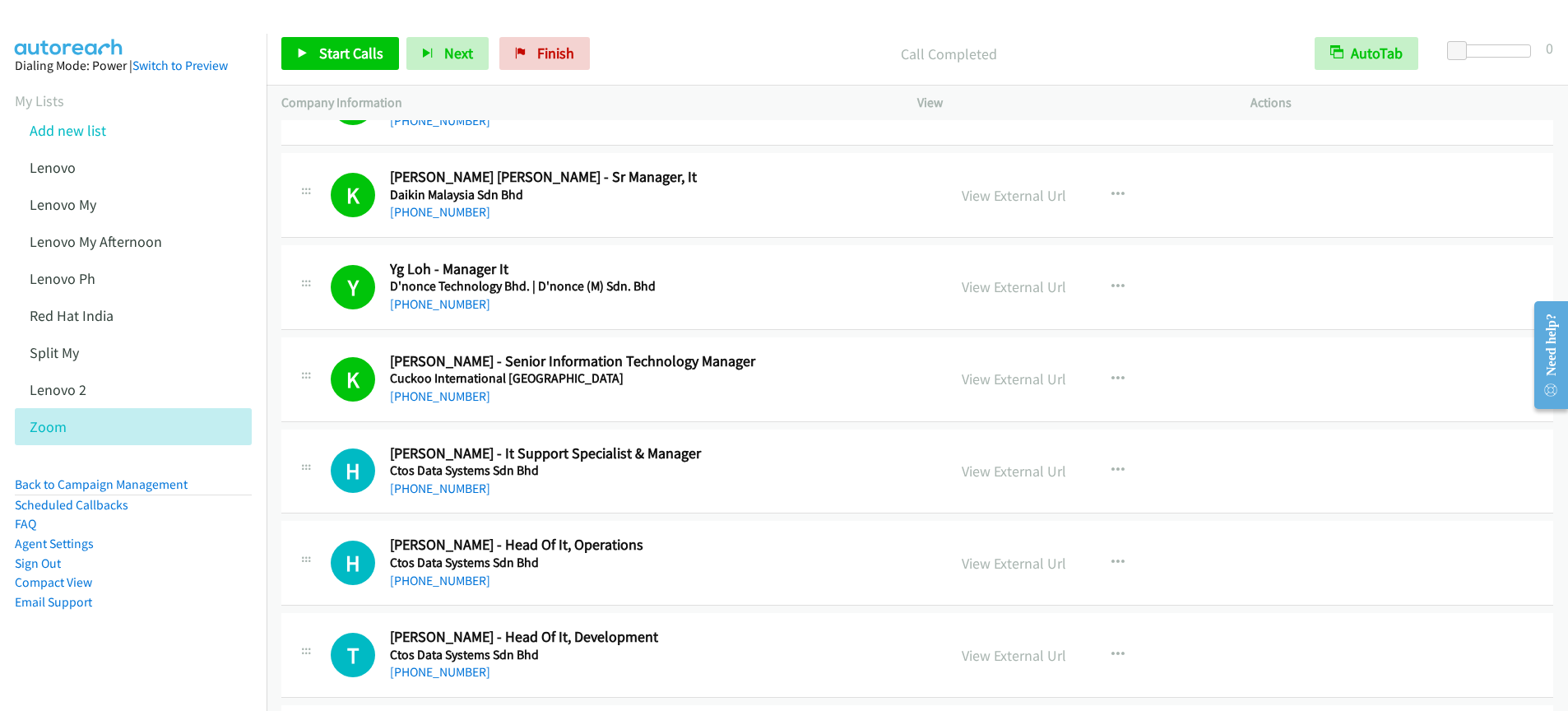
scroll to position [9039, 0]
click at [319, 53] on span "Start Calls" at bounding box center [351, 53] width 64 height 19
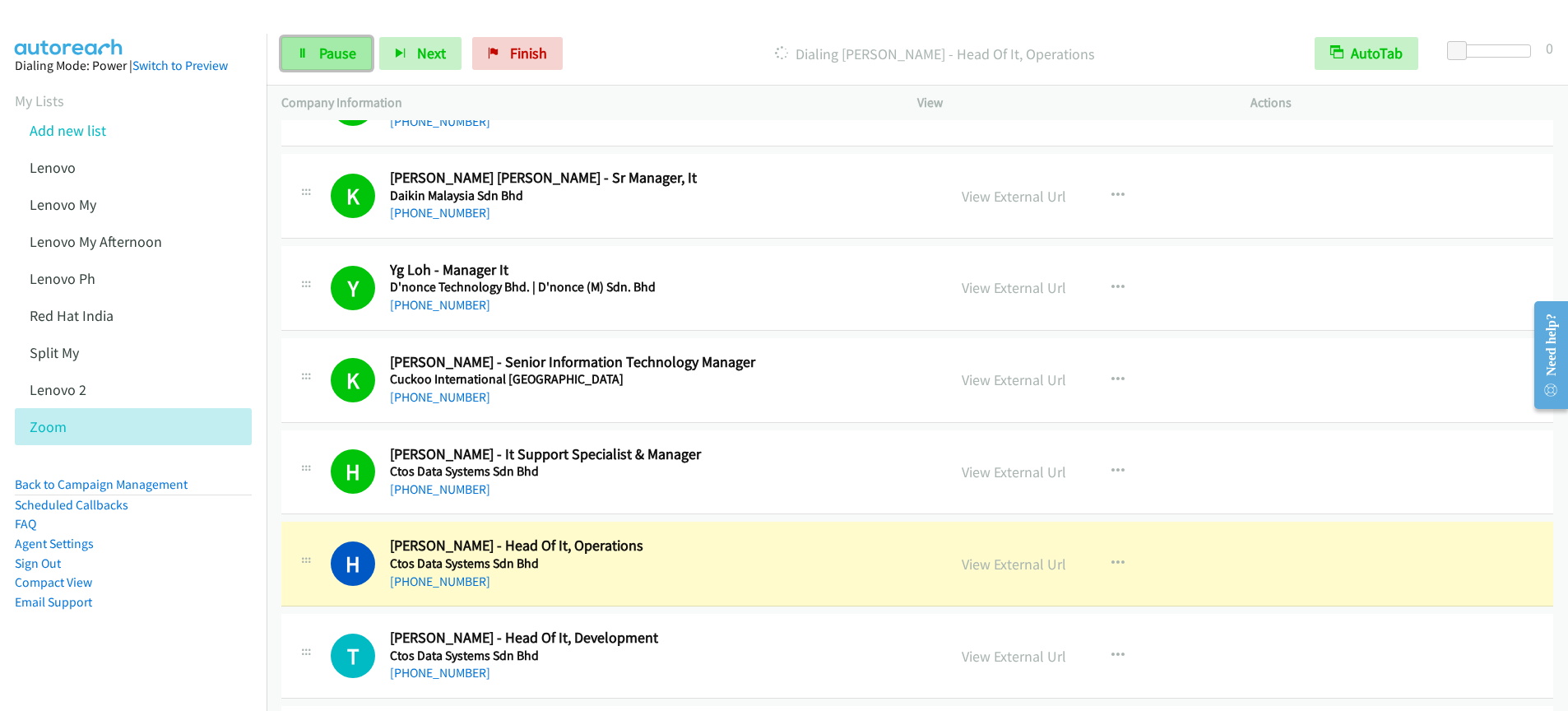
click at [336, 43] on span "Pause" at bounding box center [337, 53] width 37 height 19
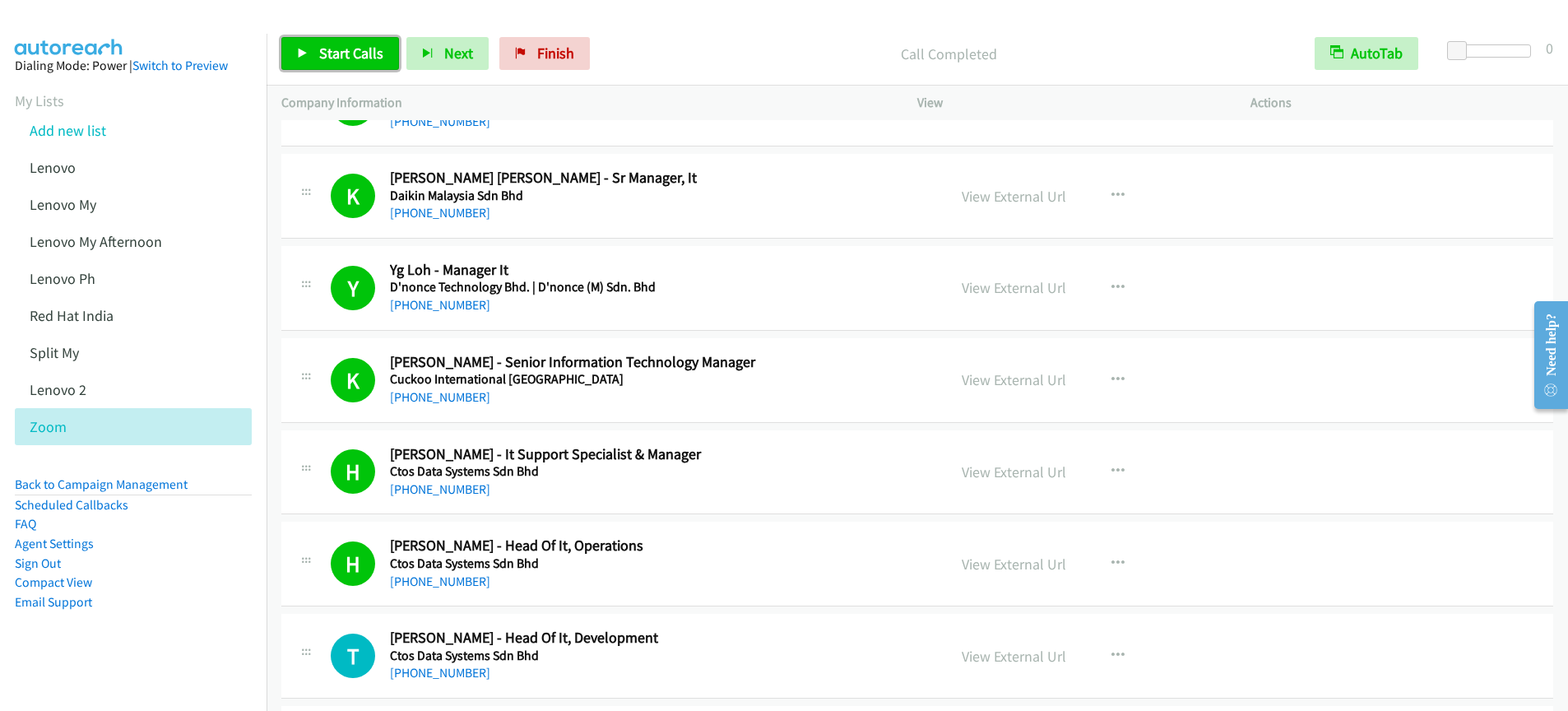
click at [304, 54] on icon at bounding box center [303, 54] width 11 height 11
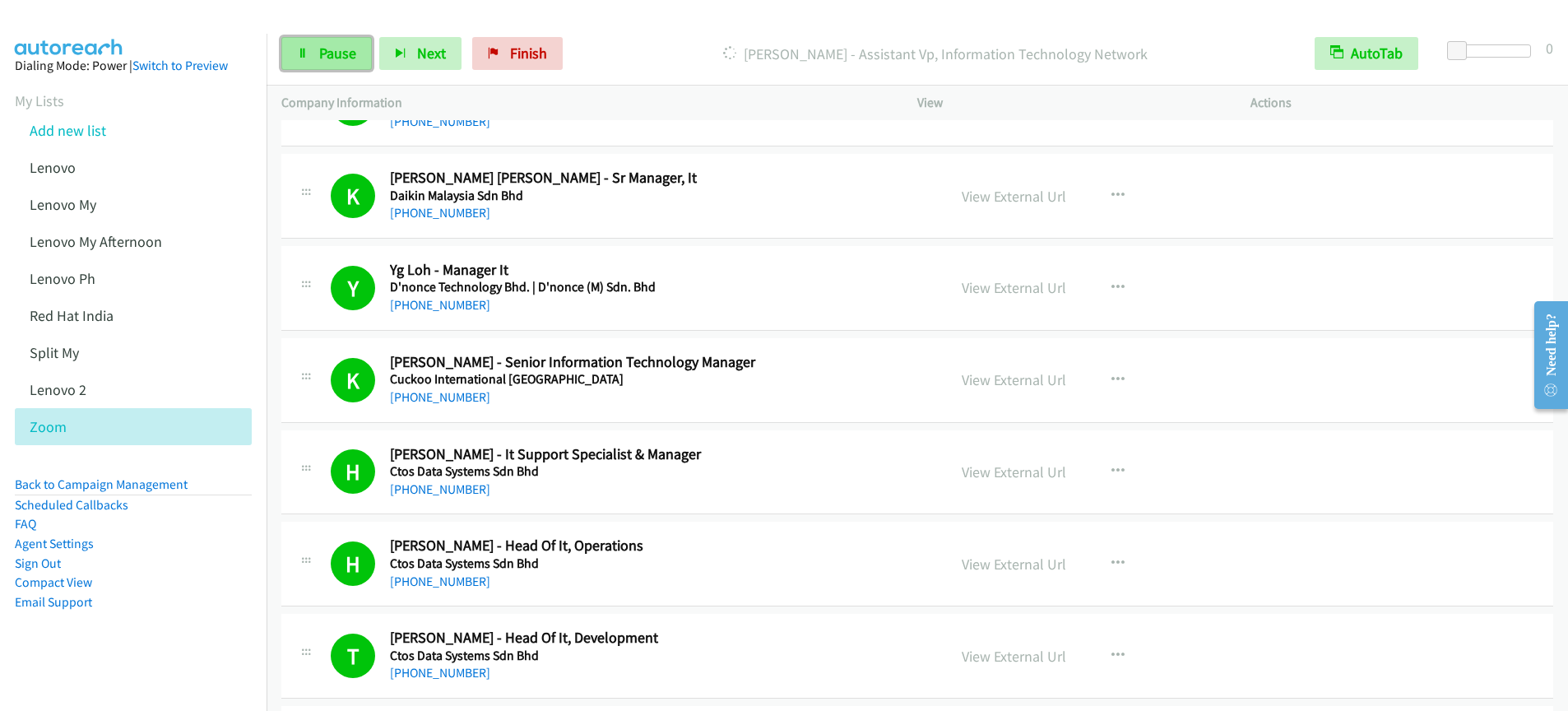
click at [348, 60] on span "Pause" at bounding box center [337, 53] width 37 height 19
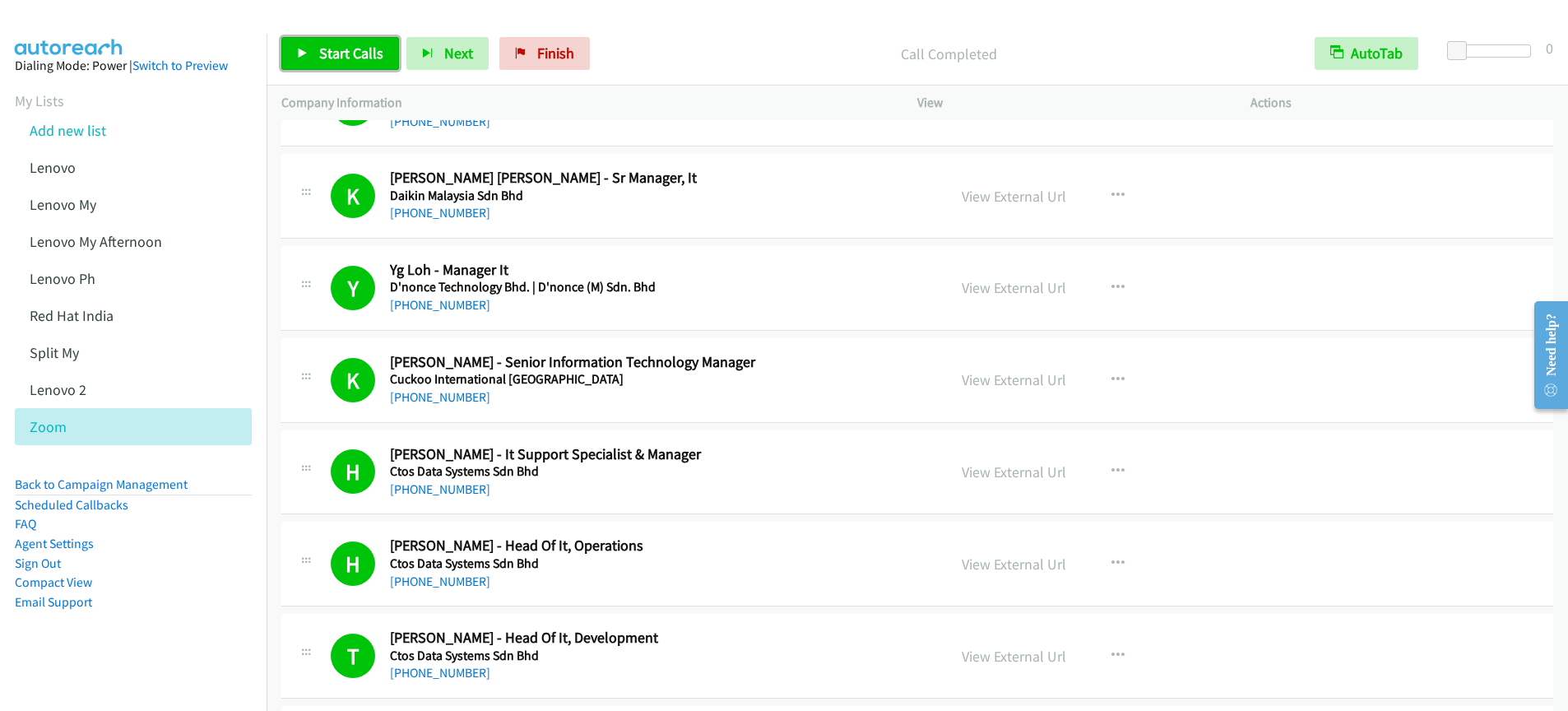
click at [329, 59] on span "Start Calls" at bounding box center [351, 53] width 64 height 19
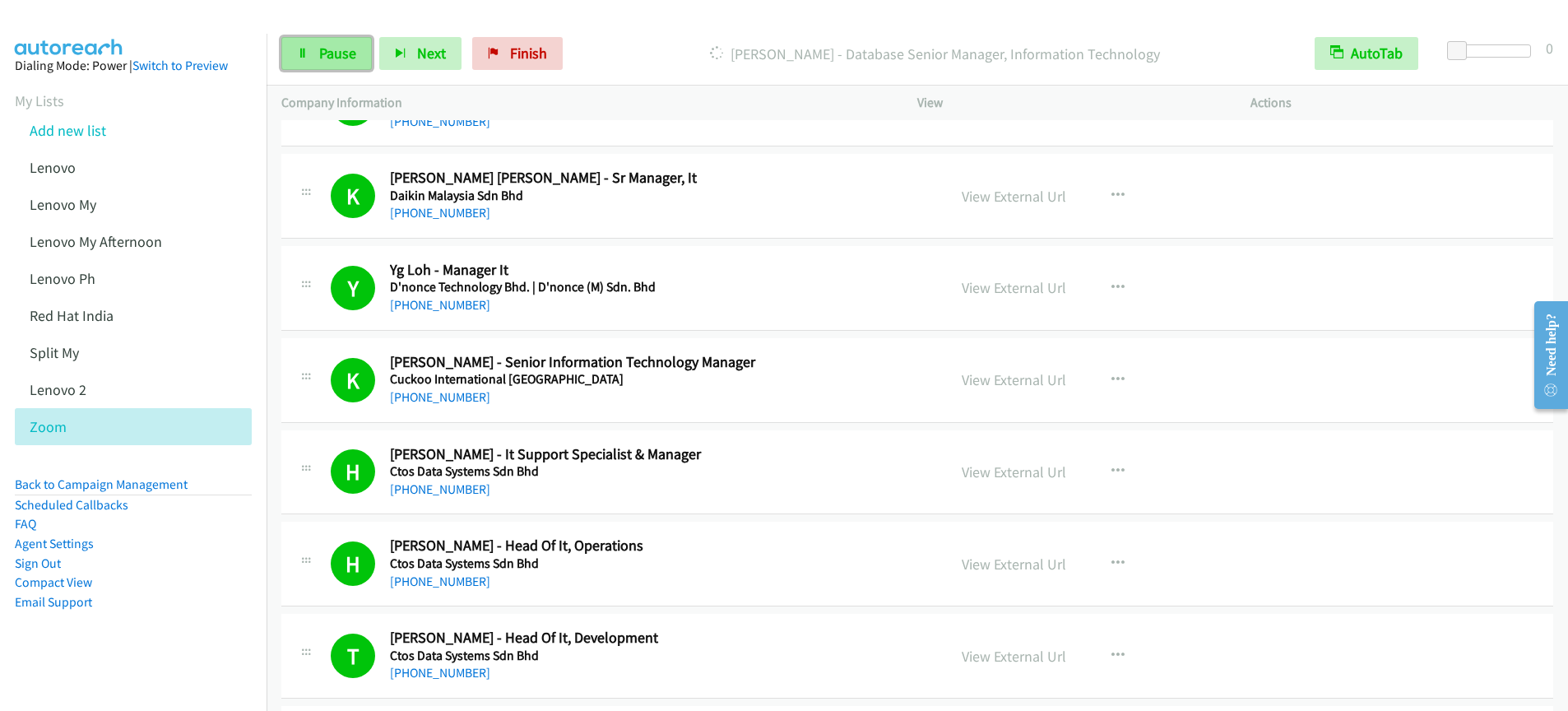
click at [356, 55] on link "Pause" at bounding box center [327, 53] width 91 height 33
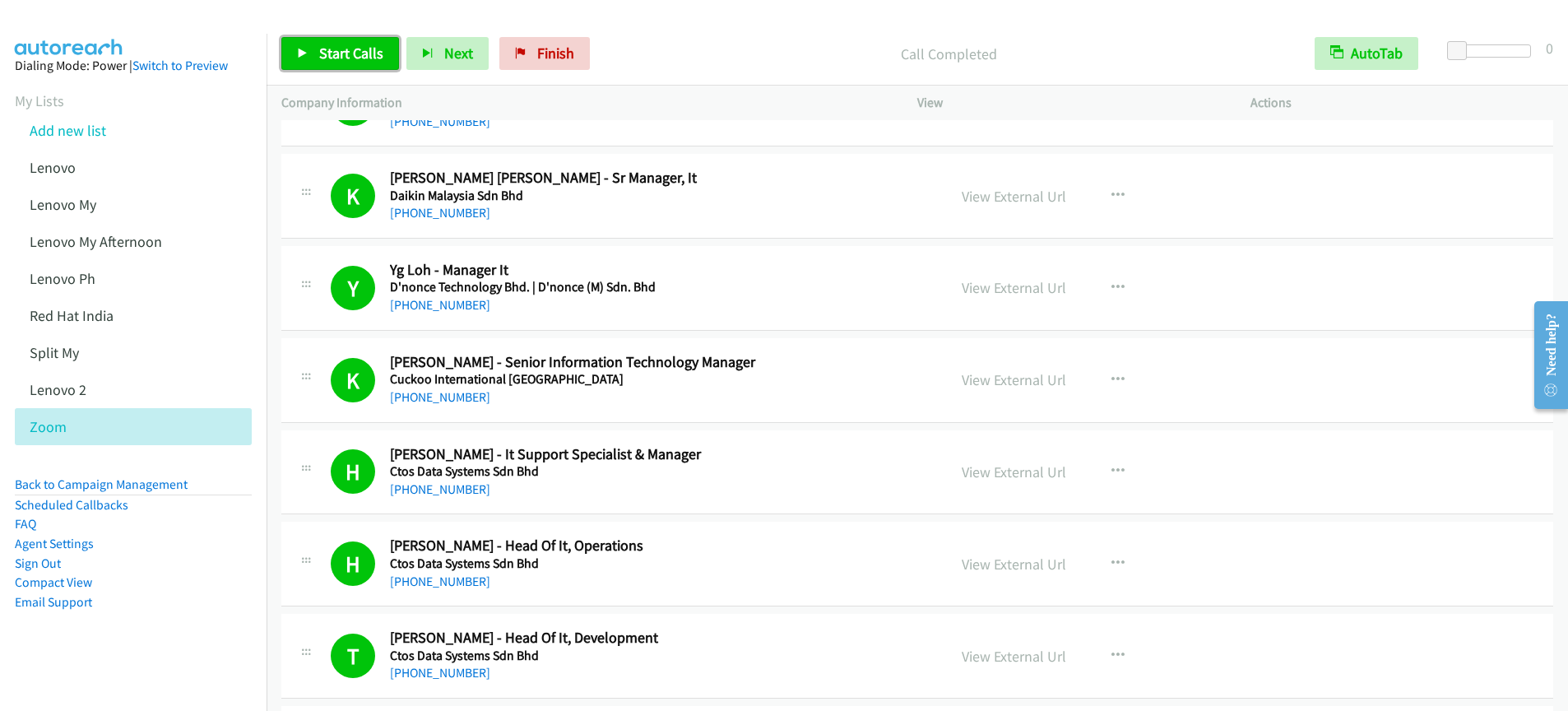
click at [345, 63] on link "Start Calls" at bounding box center [340, 53] width 118 height 33
click at [304, 55] on icon at bounding box center [303, 54] width 11 height 11
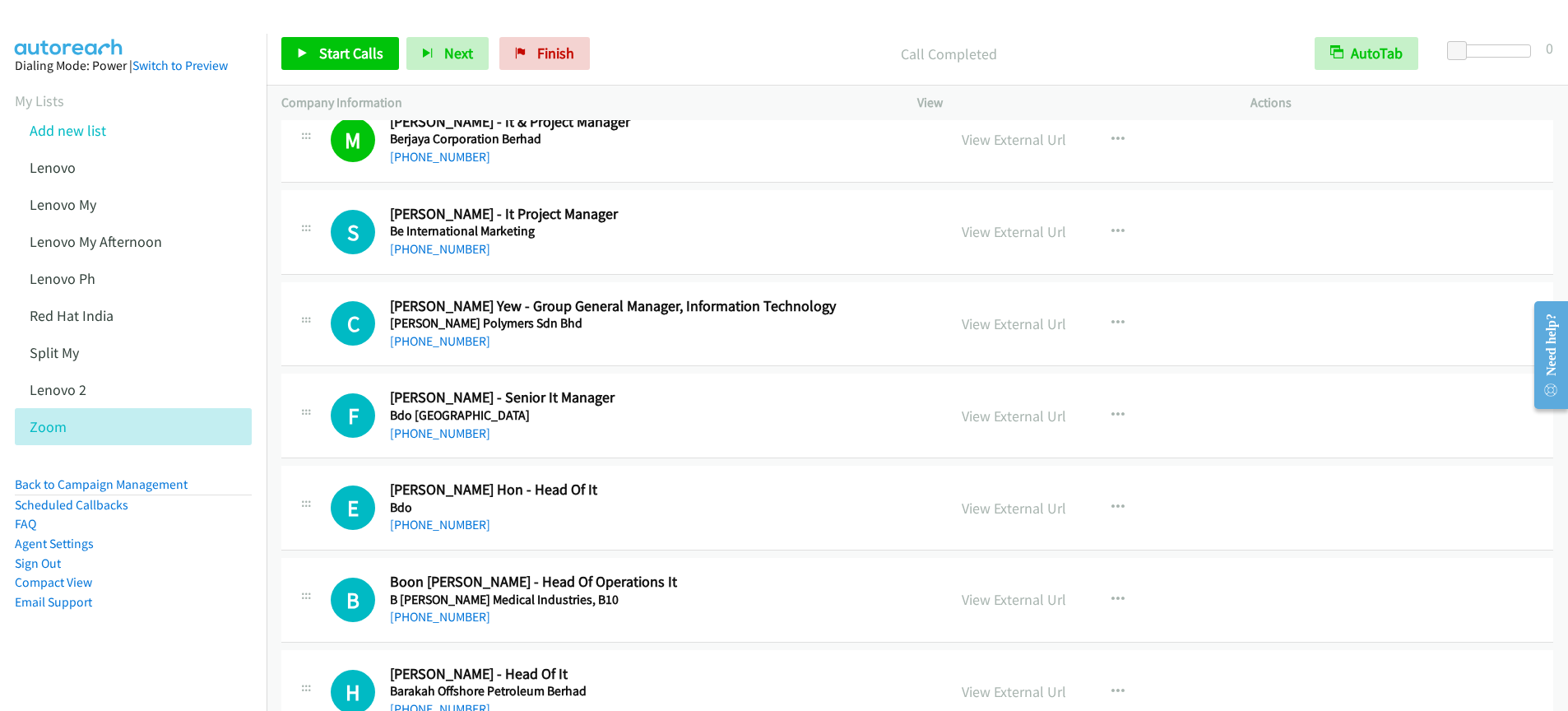
scroll to position [15074, 0]
click at [344, 60] on span "Start Calls" at bounding box center [351, 53] width 64 height 19
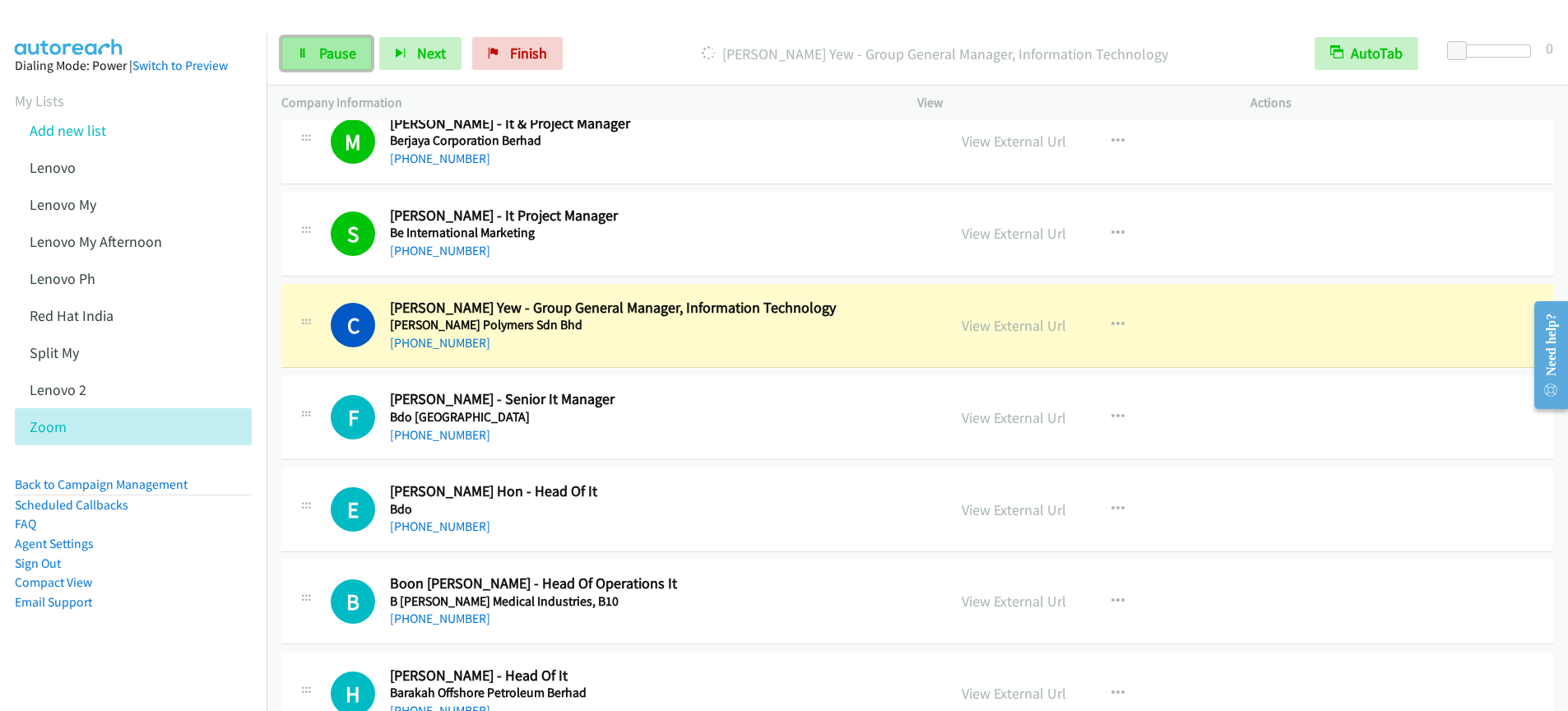
click at [355, 58] on link "Pause" at bounding box center [327, 53] width 91 height 33
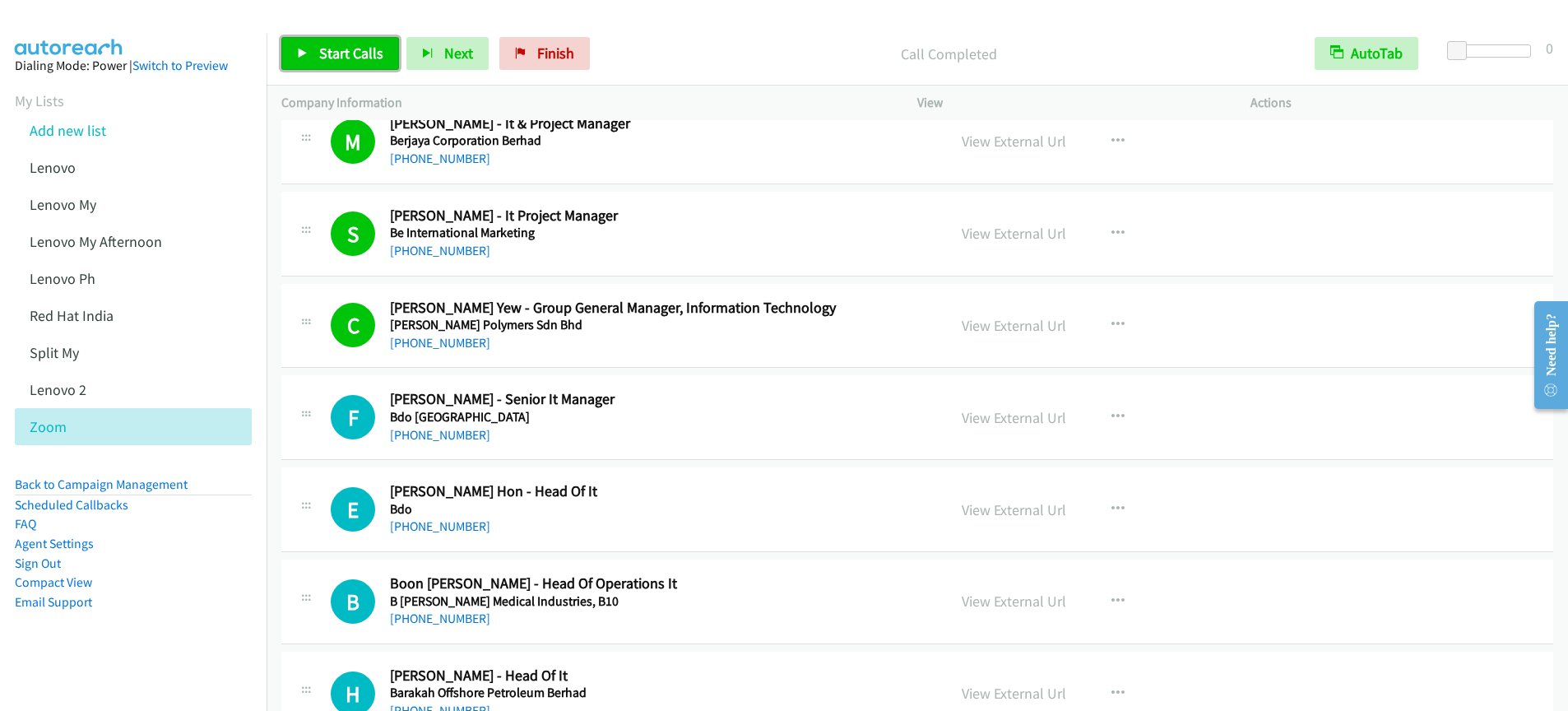
click at [346, 46] on span "Start Calls" at bounding box center [351, 53] width 64 height 19
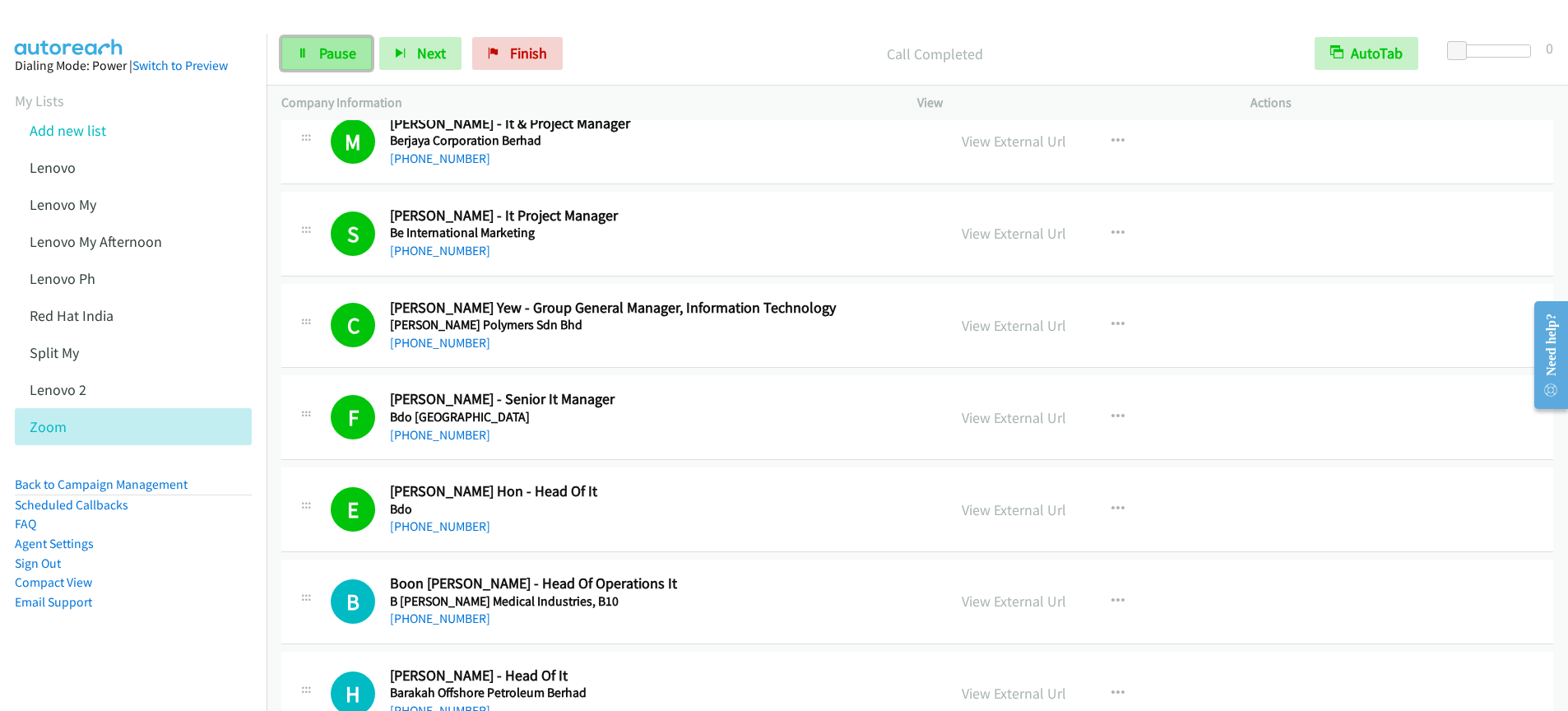
click at [346, 55] on span "Pause" at bounding box center [337, 53] width 37 height 19
click at [314, 58] on link "Start Calls" at bounding box center [340, 53] width 118 height 33
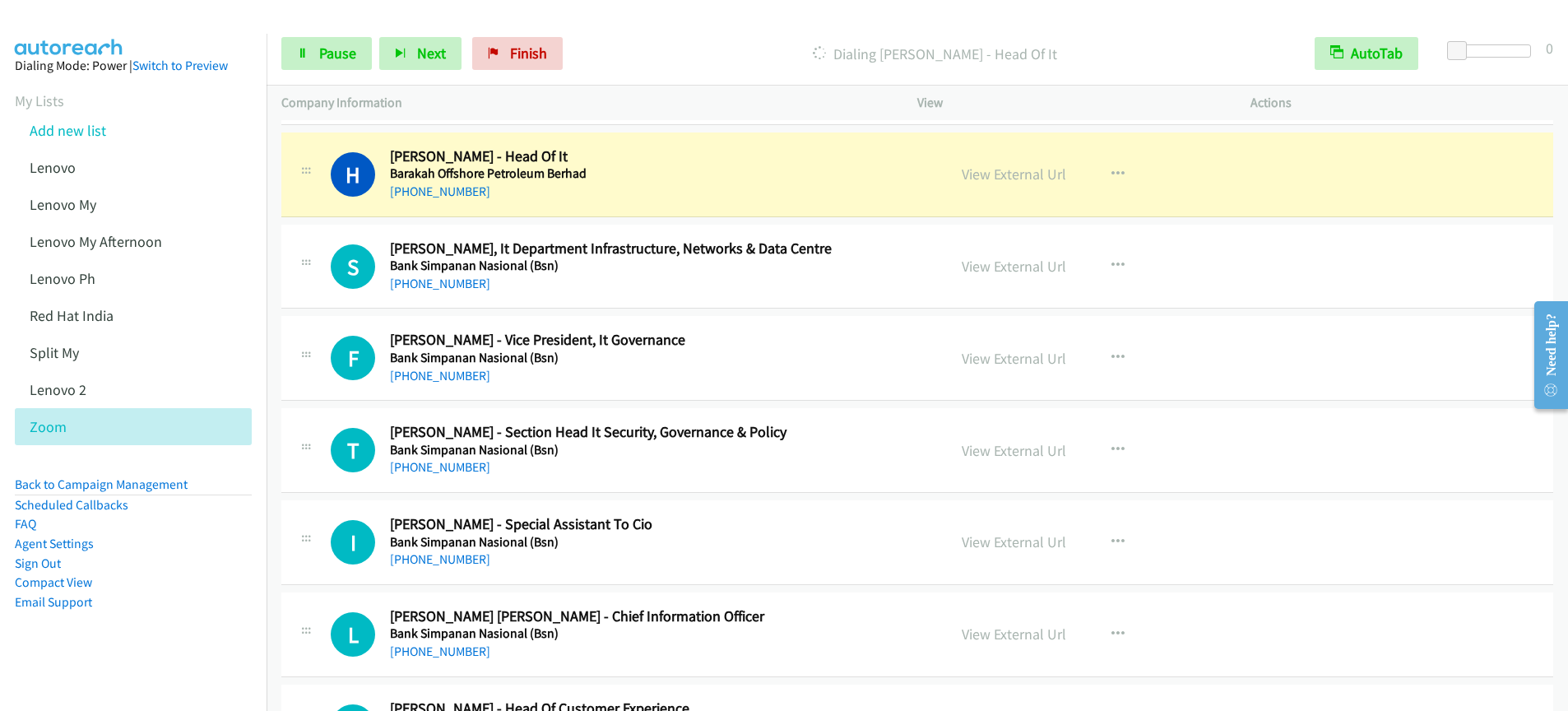
scroll to position [15591, 0]
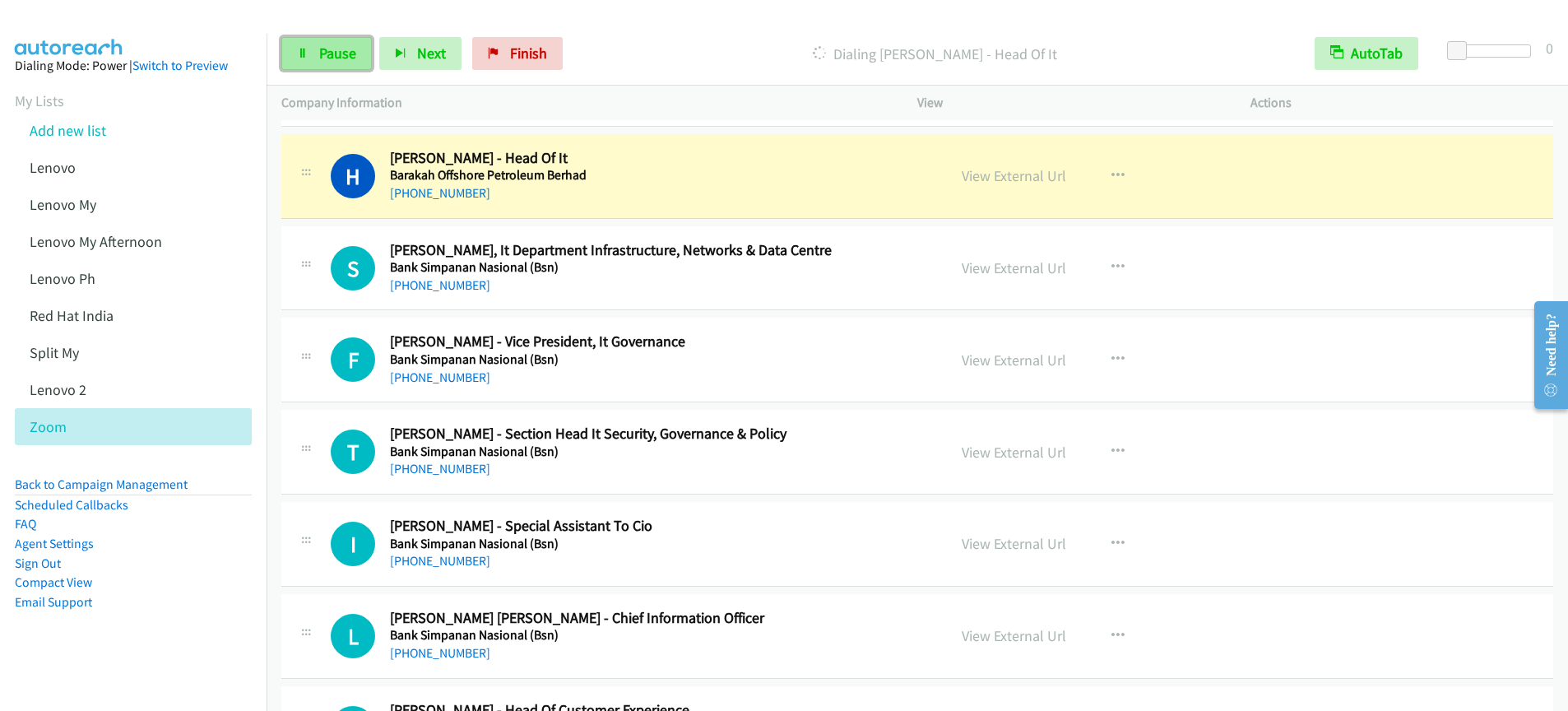
click at [345, 57] on span "Pause" at bounding box center [337, 53] width 37 height 19
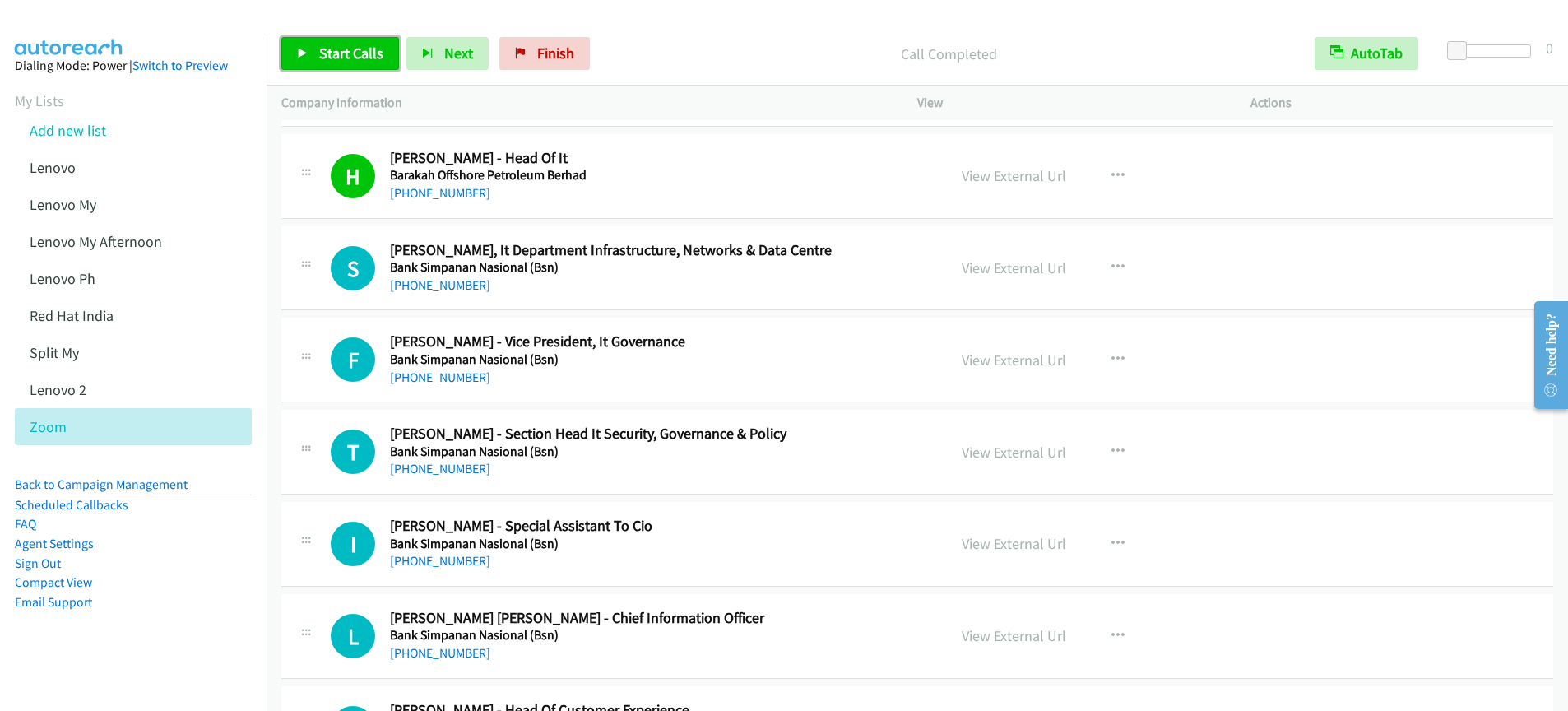
click at [301, 60] on link "Start Calls" at bounding box center [340, 53] width 118 height 33
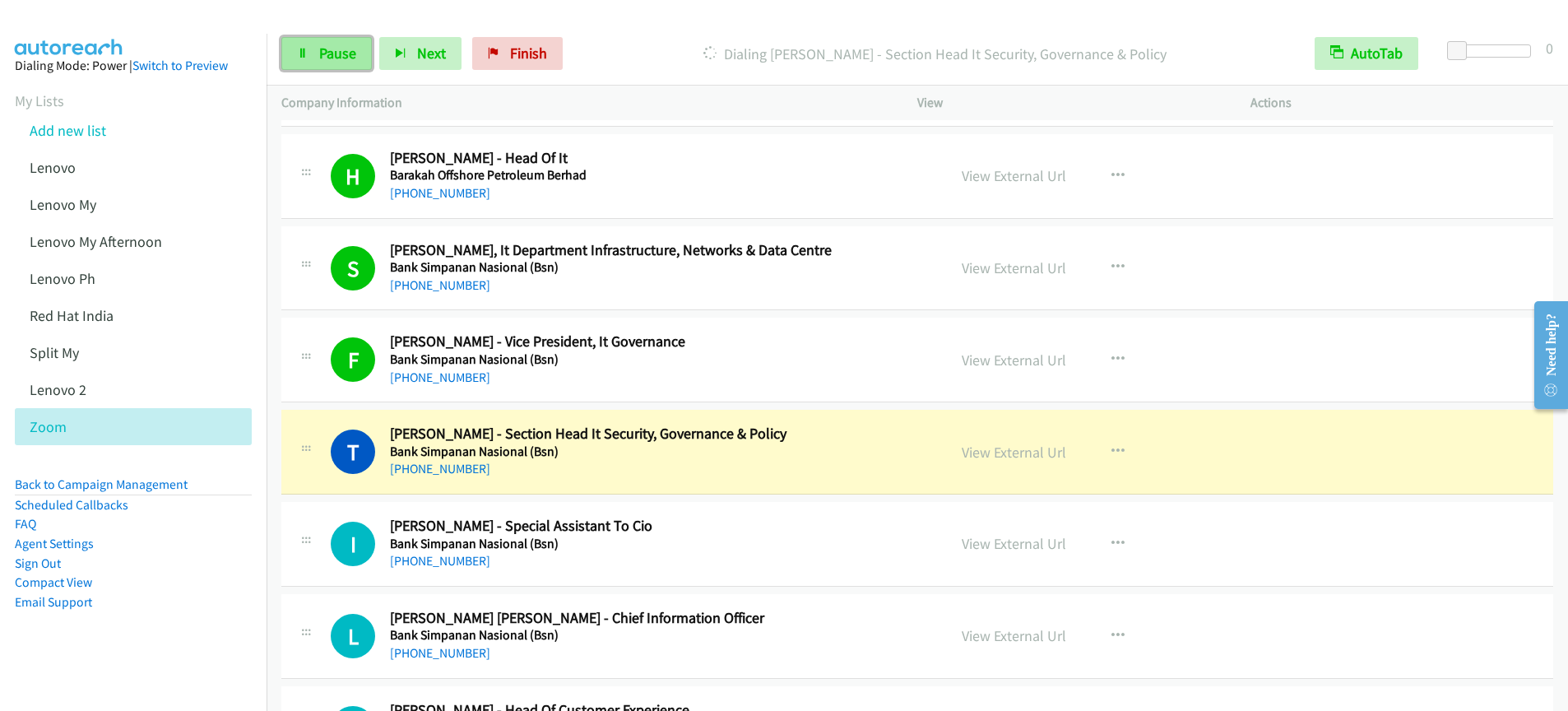
click at [327, 59] on span "Pause" at bounding box center [337, 53] width 37 height 19
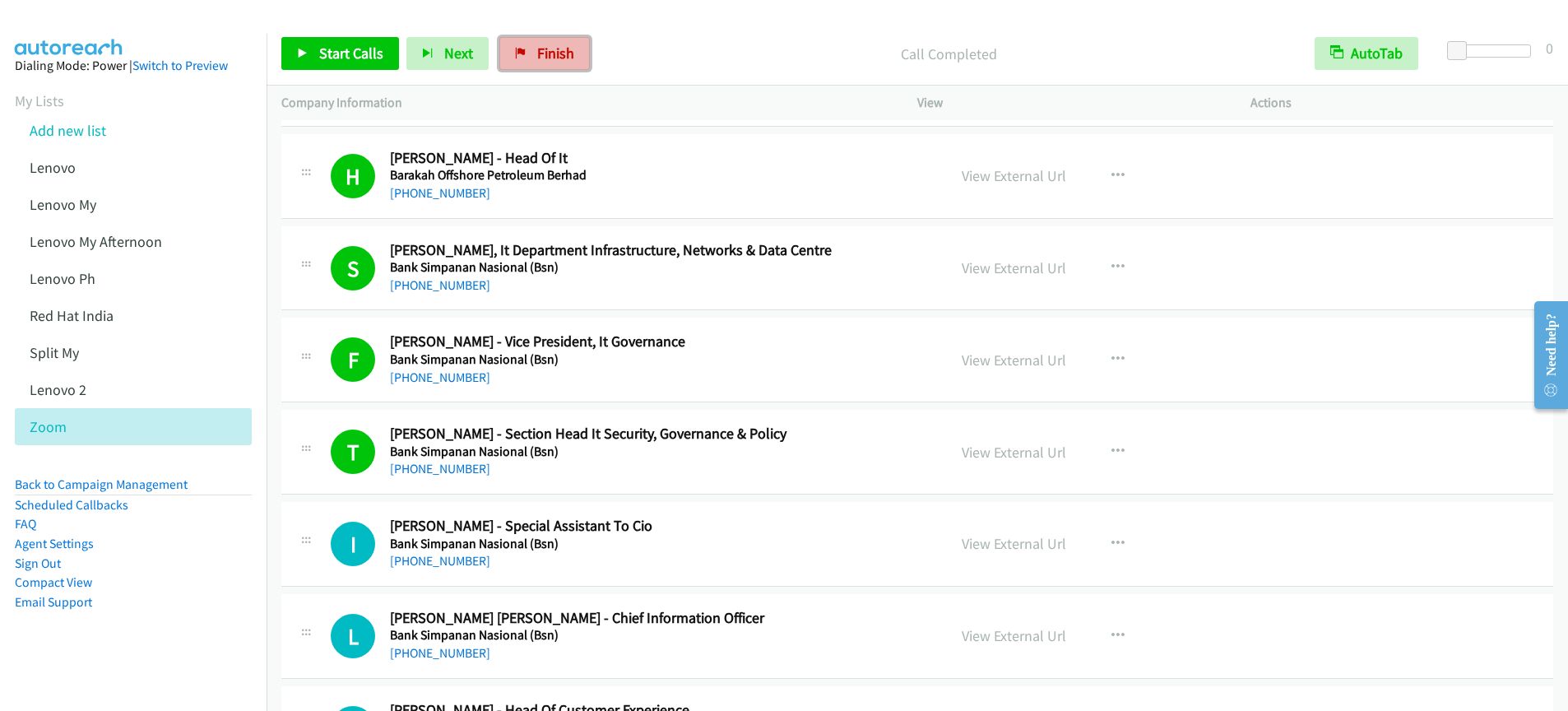
click at [561, 46] on span "Finish" at bounding box center [555, 53] width 37 height 19
